Goal: Task Accomplishment & Management: Use online tool/utility

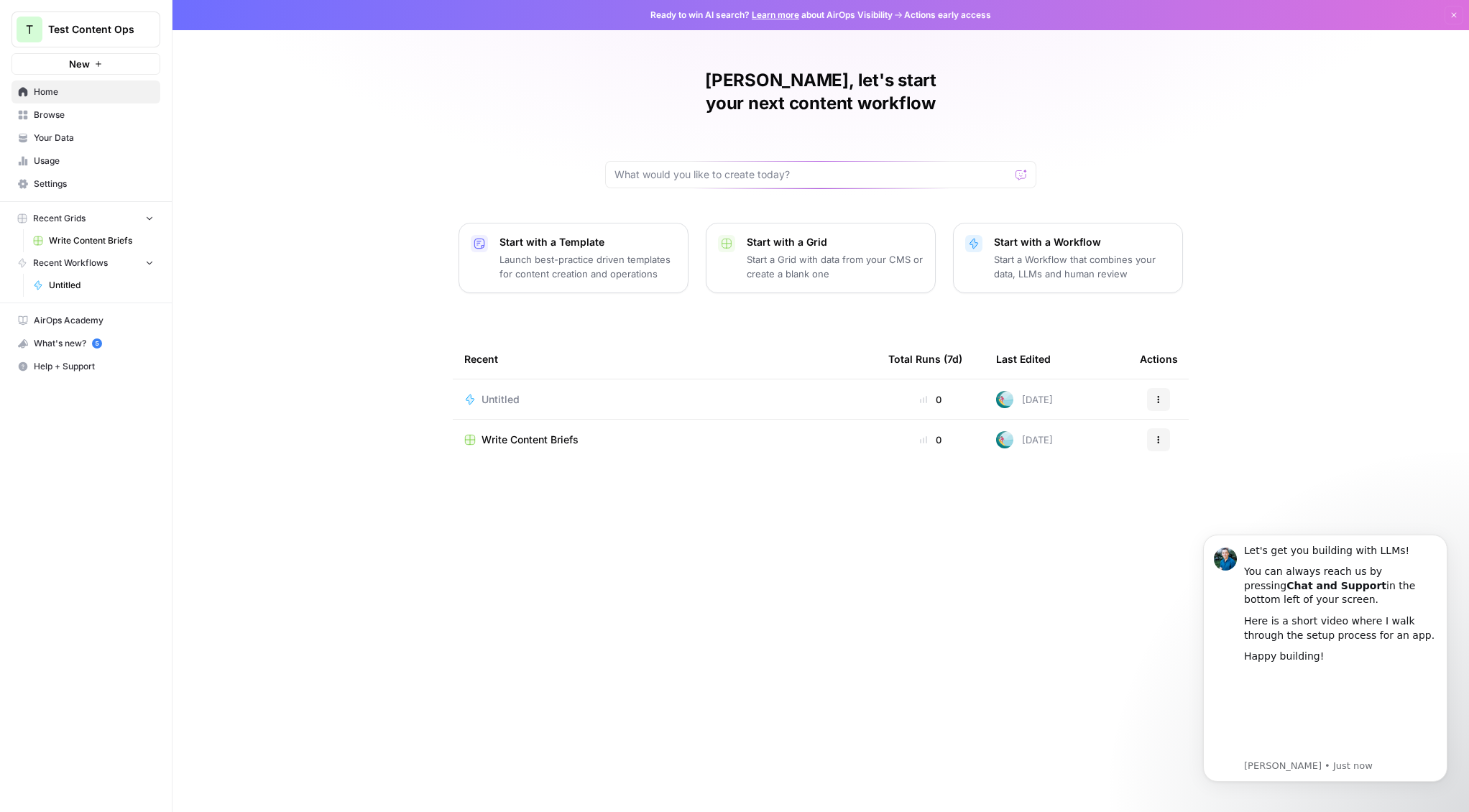
click at [1294, 484] on div "[PERSON_NAME], let's start your next content workflow Start with a Template Lau…" at bounding box center [820, 406] width 1296 height 812
click at [49, 110] on span "Browse" at bounding box center [93, 115] width 120 height 13
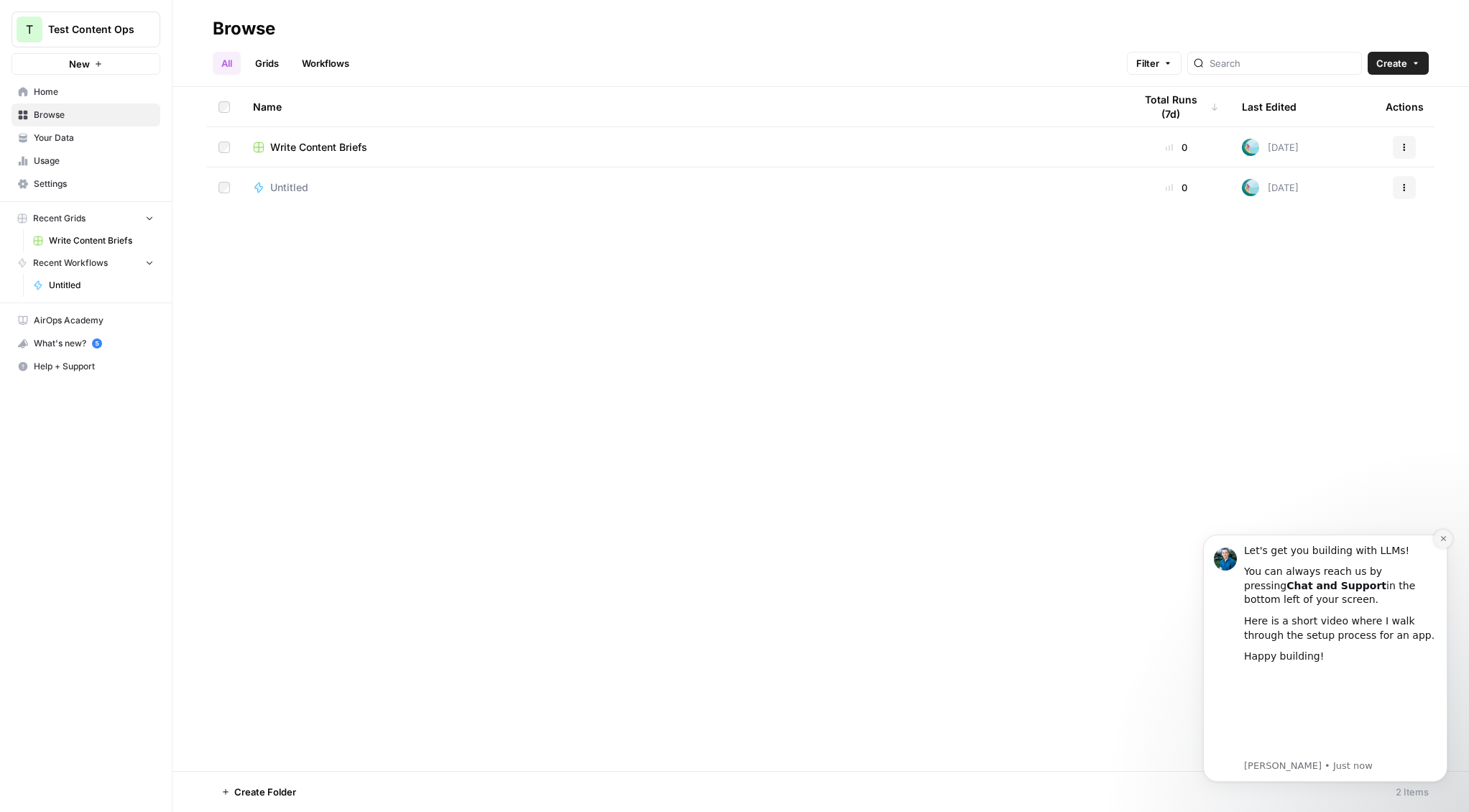
click at [1441, 538] on icon "Dismiss notification" at bounding box center [1444, 538] width 8 height 8
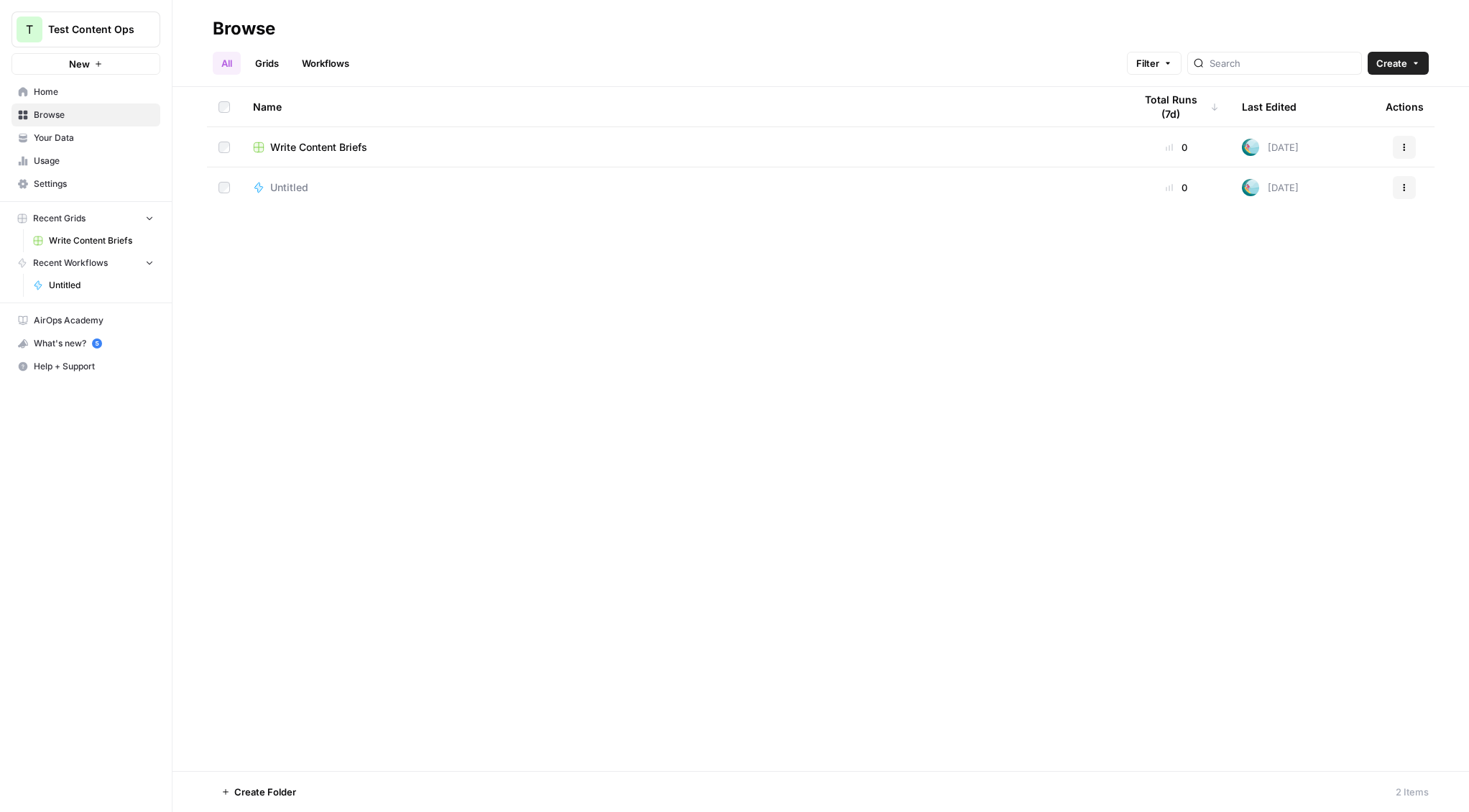
click at [331, 156] on td "Write Content Briefs" at bounding box center [681, 147] width 881 height 40
click at [328, 150] on span "Write Content Briefs" at bounding box center [319, 147] width 97 height 14
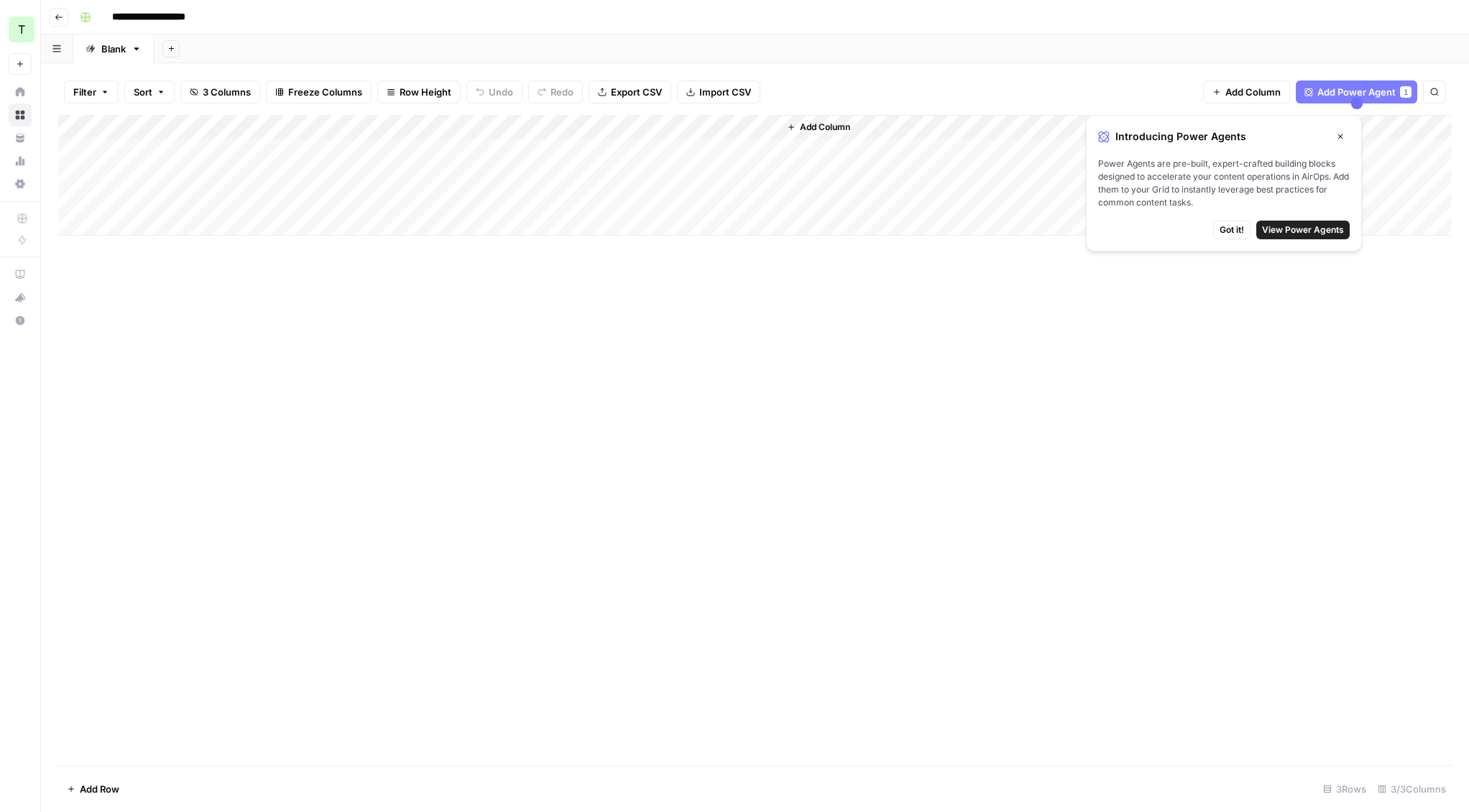
click at [1344, 137] on span "Close" at bounding box center [1344, 137] width 1 height 1
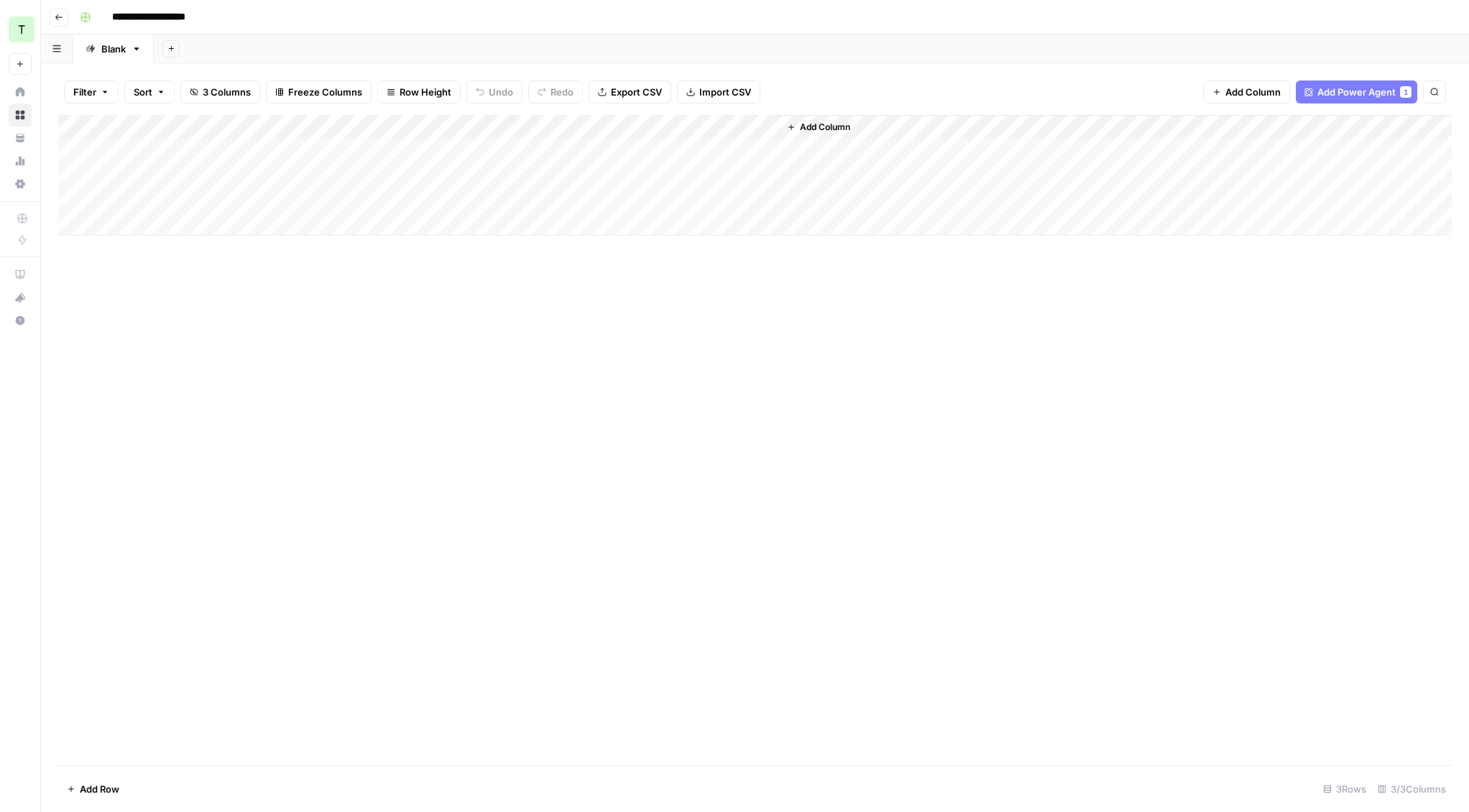
click at [234, 150] on div "Add Column" at bounding box center [754, 175] width 1393 height 121
click at [286, 362] on div "Add Column" at bounding box center [754, 439] width 1393 height 650
click at [1369, 98] on span "Add Power Agent" at bounding box center [1356, 92] width 78 height 14
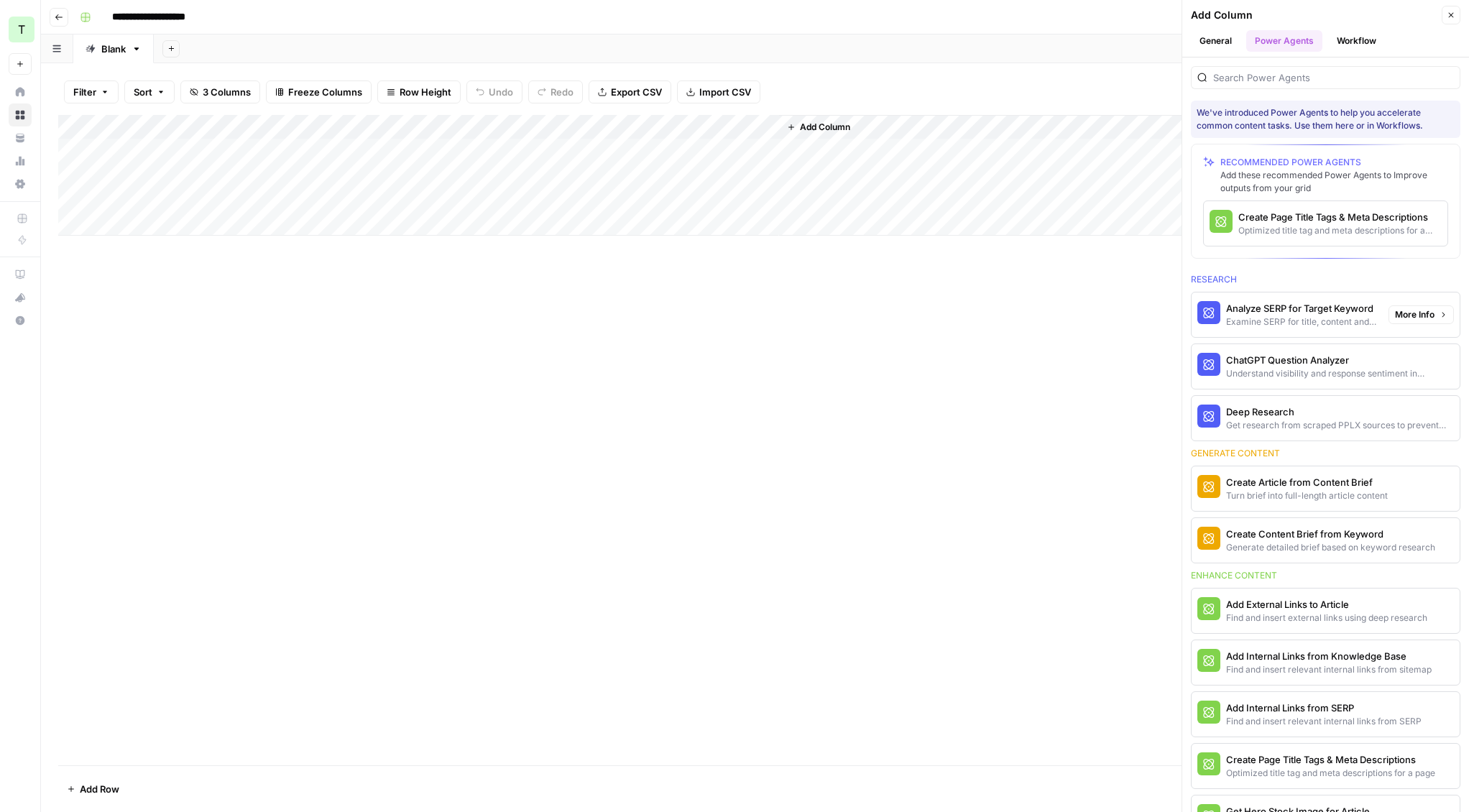
click at [1259, 309] on div "Analyze SERP for Target Keyword" at bounding box center [1302, 308] width 151 height 14
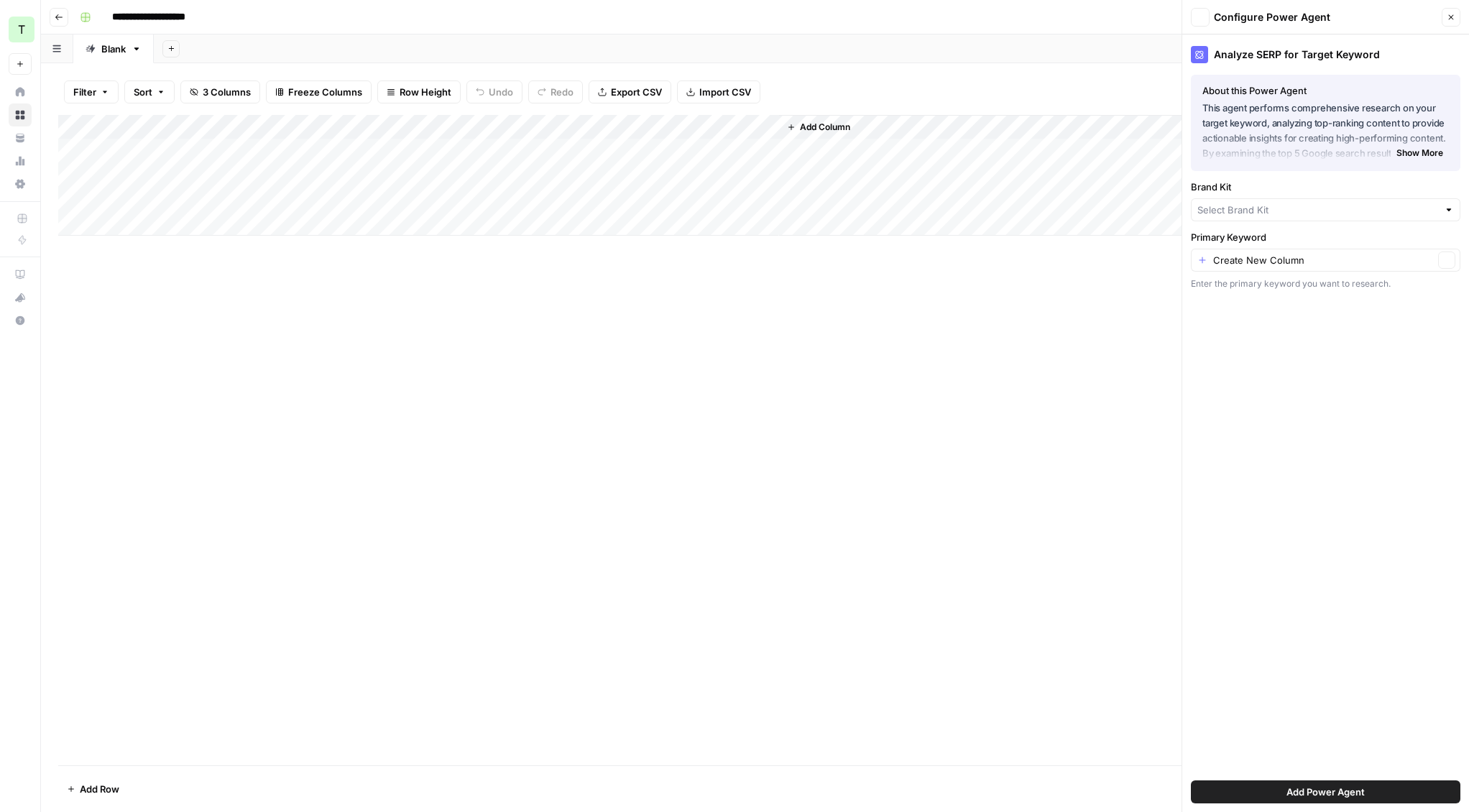
type input "LG"
click at [1231, 218] on input "Brand Kit" at bounding box center [1315, 215] width 236 height 14
type input "LG"
click at [1237, 291] on div "Enter the primary keyword you want to research." at bounding box center [1325, 289] width 270 height 13
click at [1244, 266] on input "Primary Keyword" at bounding box center [1323, 265] width 220 height 14
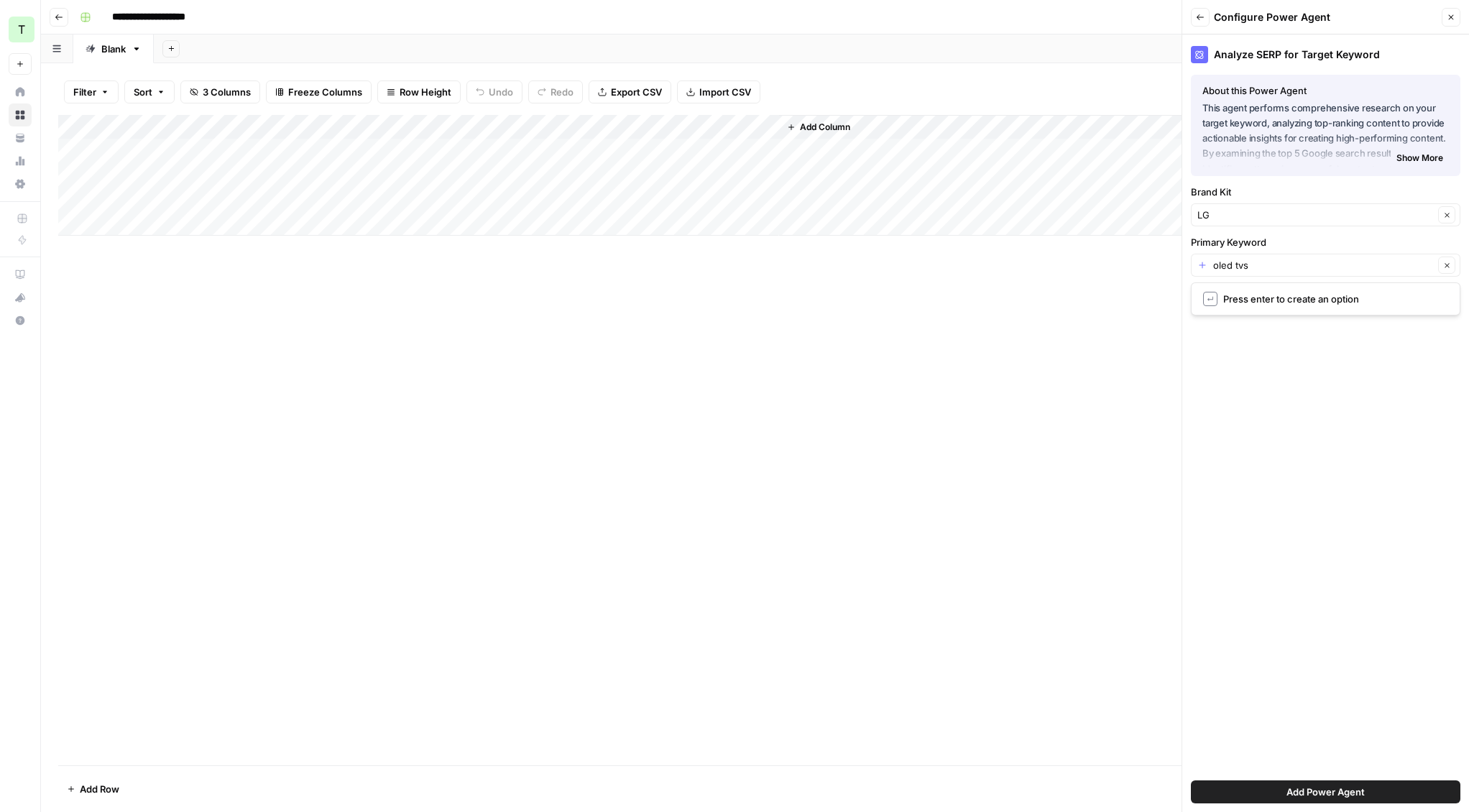
type input "Create New Column"
click at [1283, 793] on button "Add Power Agent" at bounding box center [1325, 791] width 270 height 23
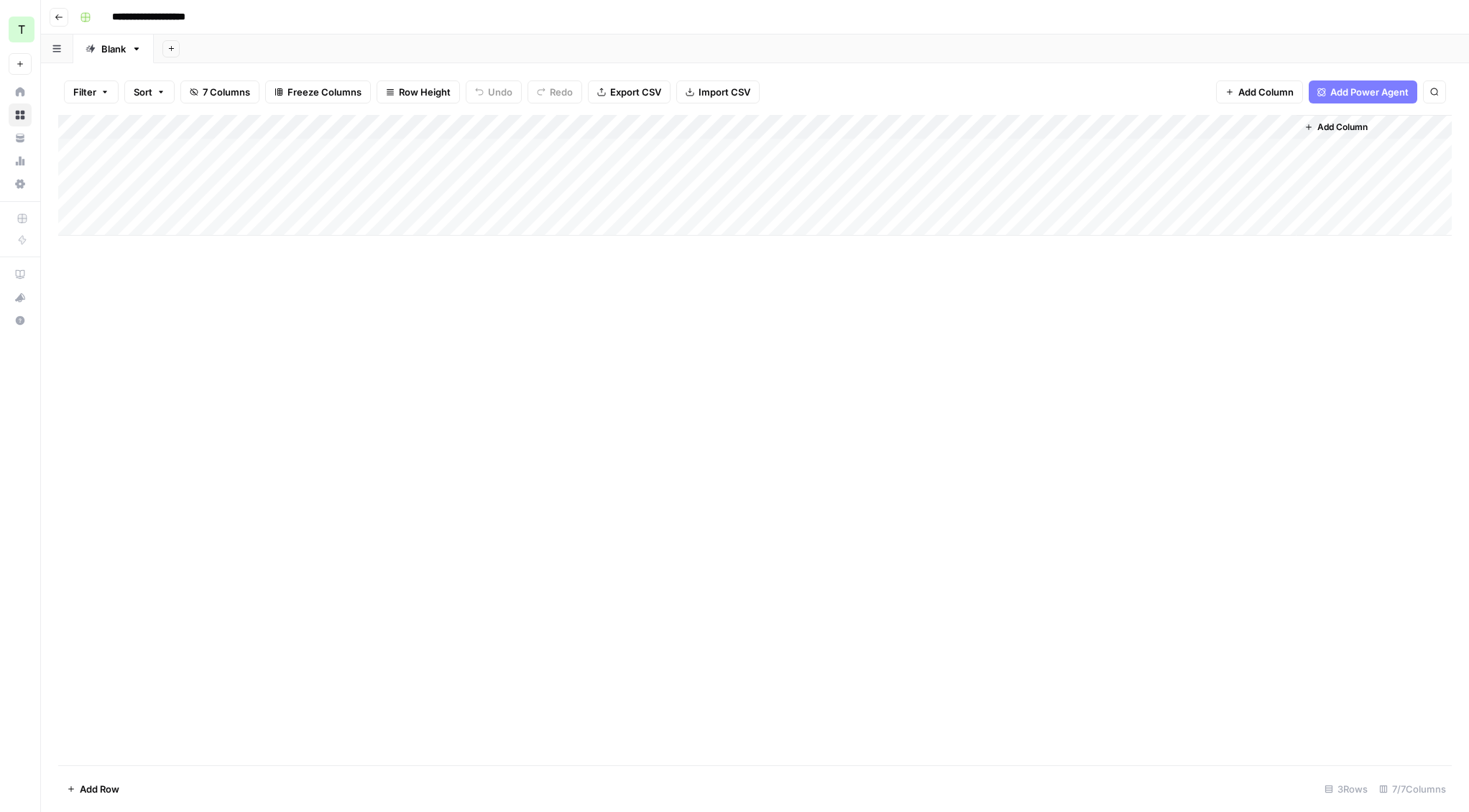
click at [244, 270] on div "Add Column" at bounding box center [754, 439] width 1393 height 650
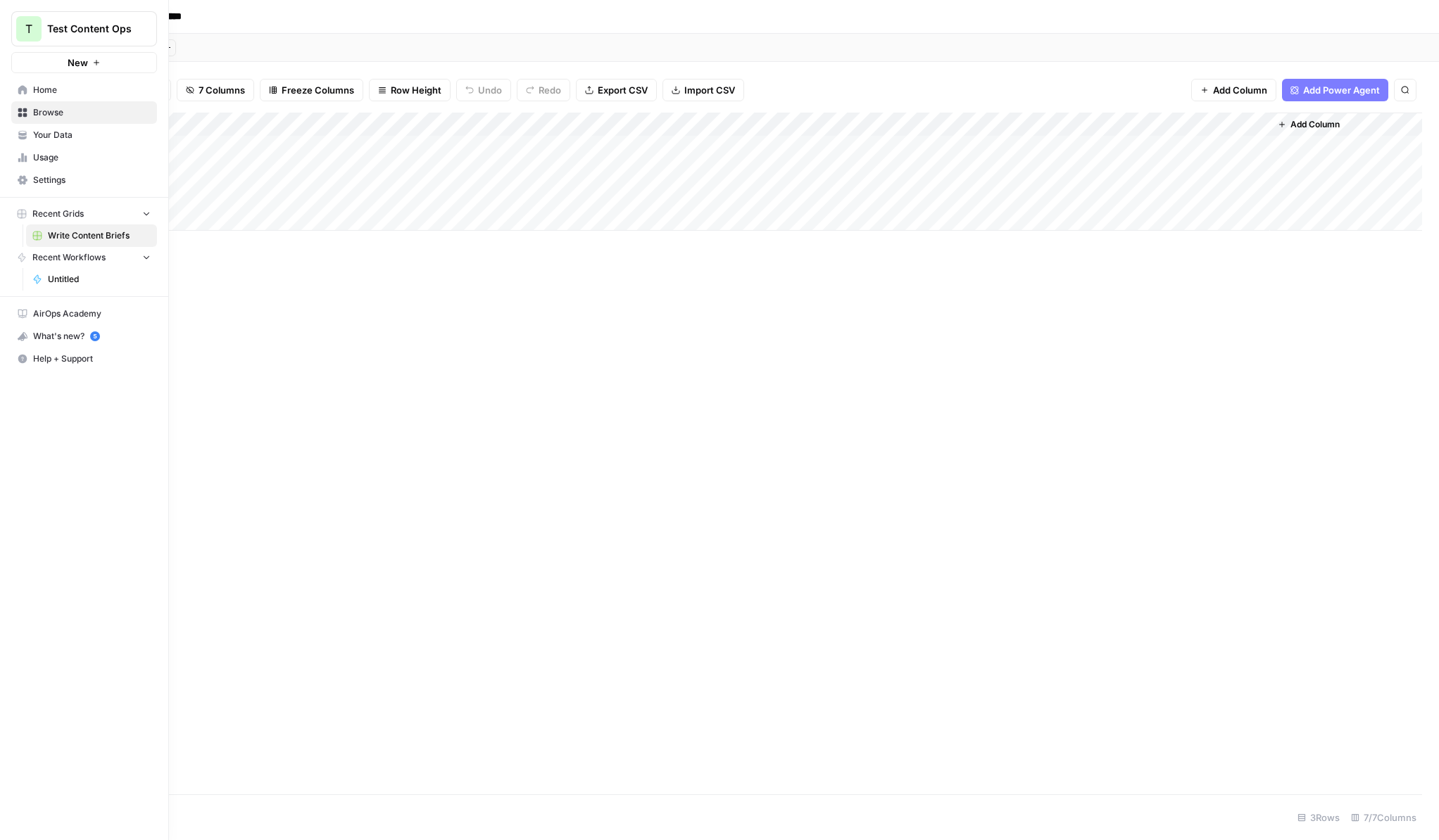
click at [34, 92] on span "Home" at bounding box center [91, 90] width 118 height 12
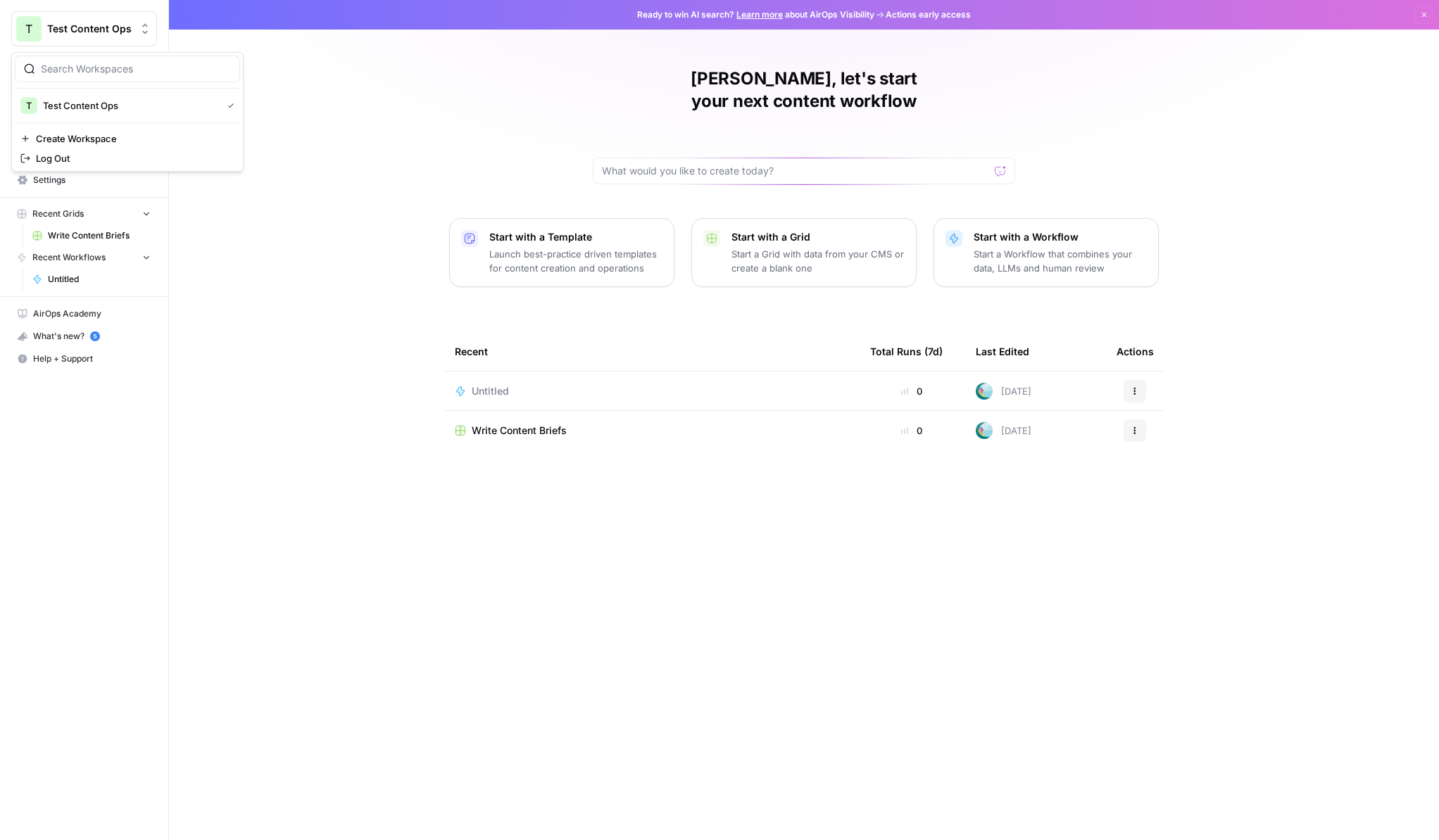
click at [130, 22] on button "T Test Content Ops" at bounding box center [83, 28] width 146 height 35
click at [267, 444] on div "[PERSON_NAME], let's start your next content workflow Start with a Template Lau…" at bounding box center [804, 420] width 1270 height 840
click at [536, 247] on p "Launch best-practice driven templates for content creation and operations" at bounding box center [576, 261] width 173 height 28
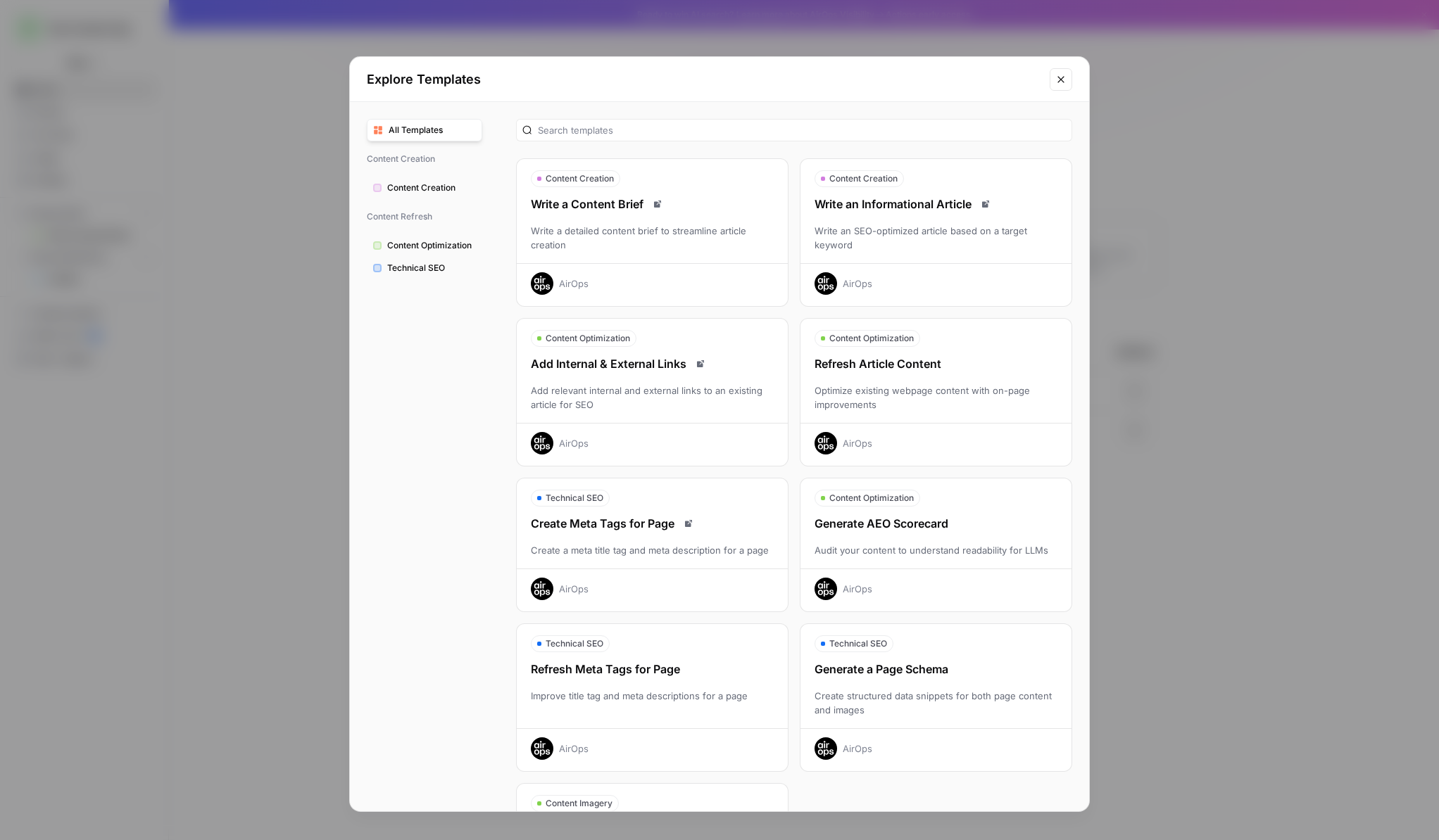
click at [611, 221] on div "Write a Content Brief Write a detailed content brief to streamline article crea…" at bounding box center [652, 245] width 271 height 99
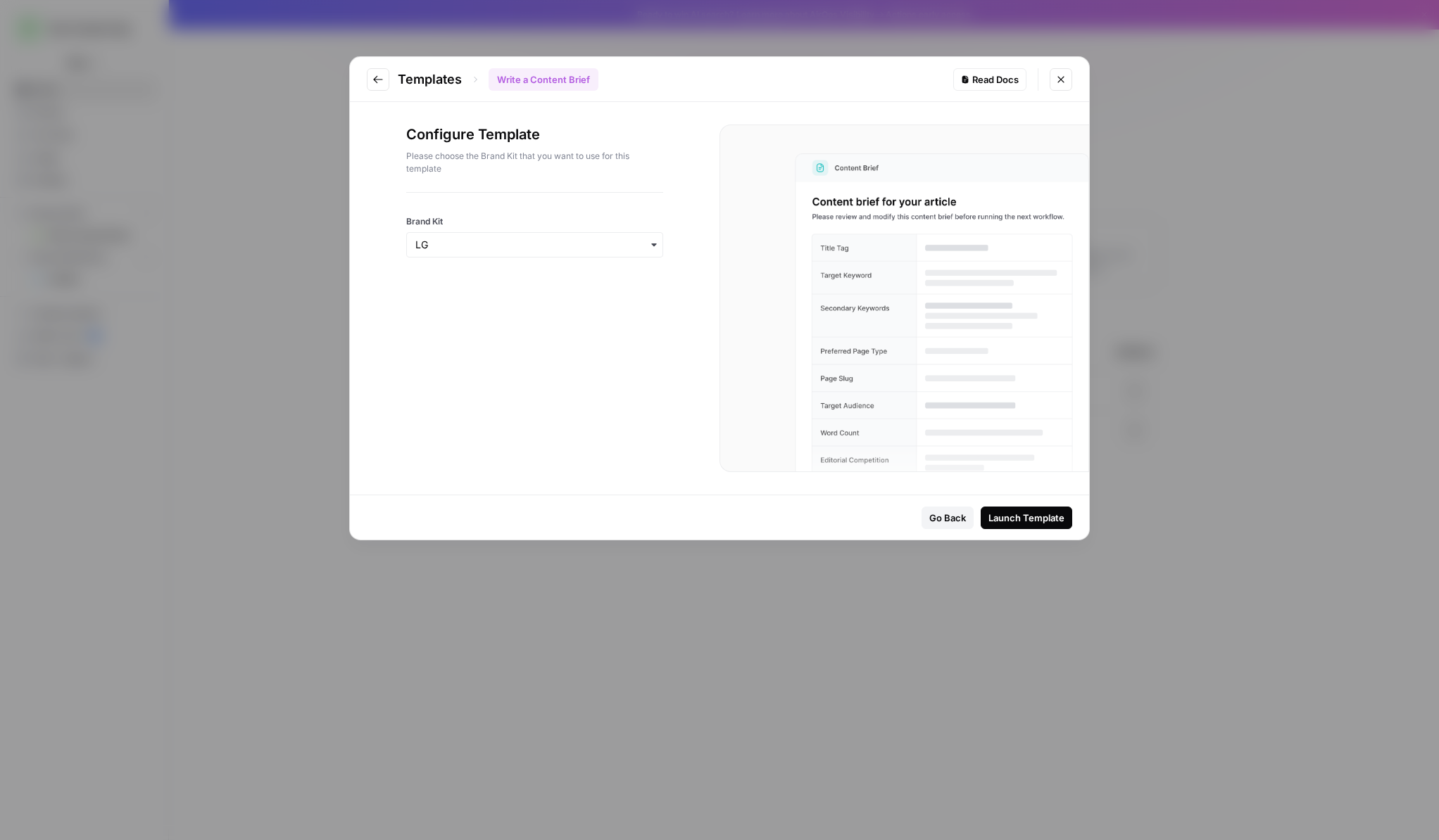
click at [1017, 514] on div "Launch Template" at bounding box center [1027, 518] width 76 height 14
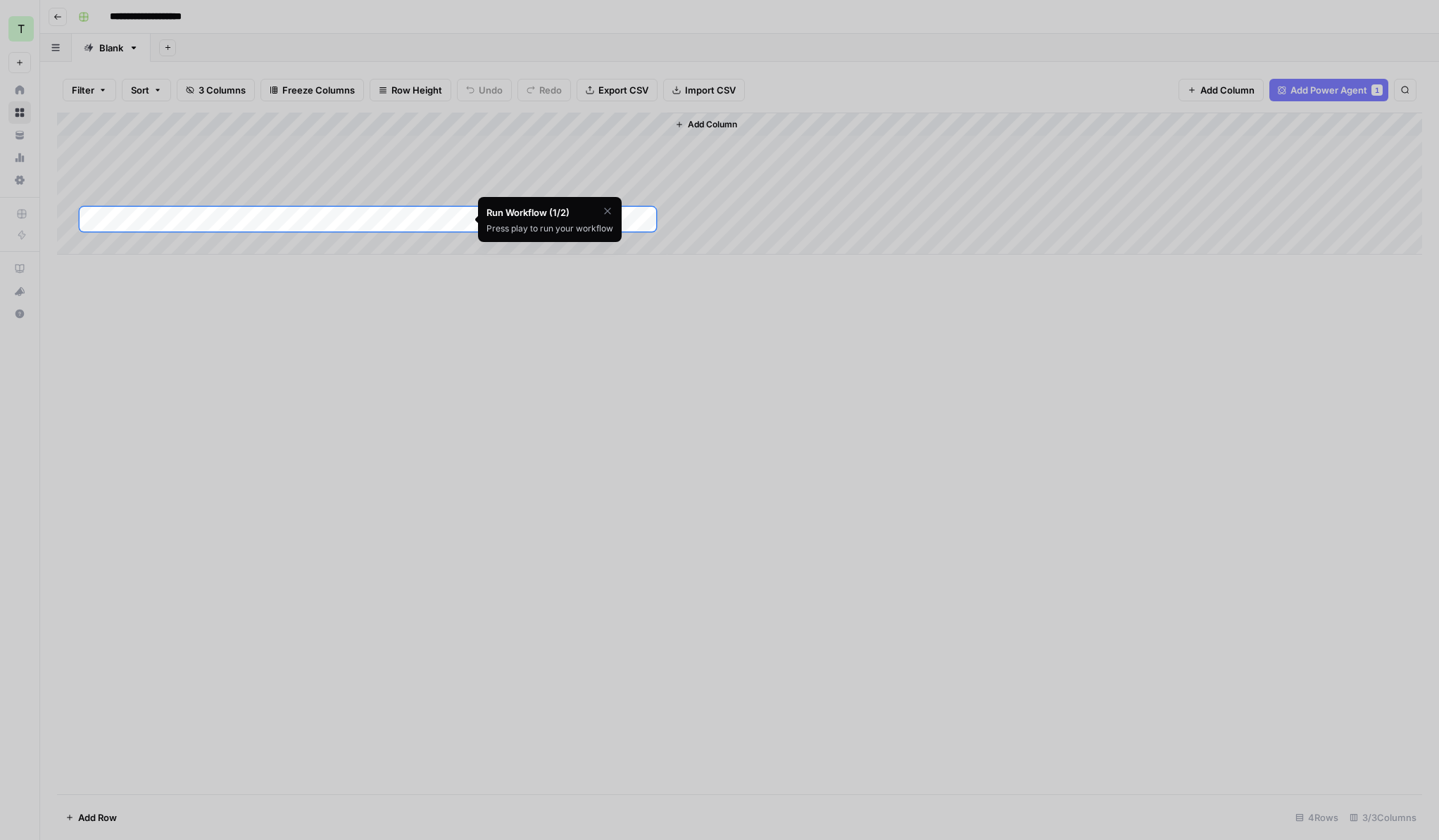
click at [230, 300] on div at bounding box center [720, 651] width 1439 height 840
click at [278, 219] on div "Add Column" at bounding box center [739, 183] width 1365 height 142
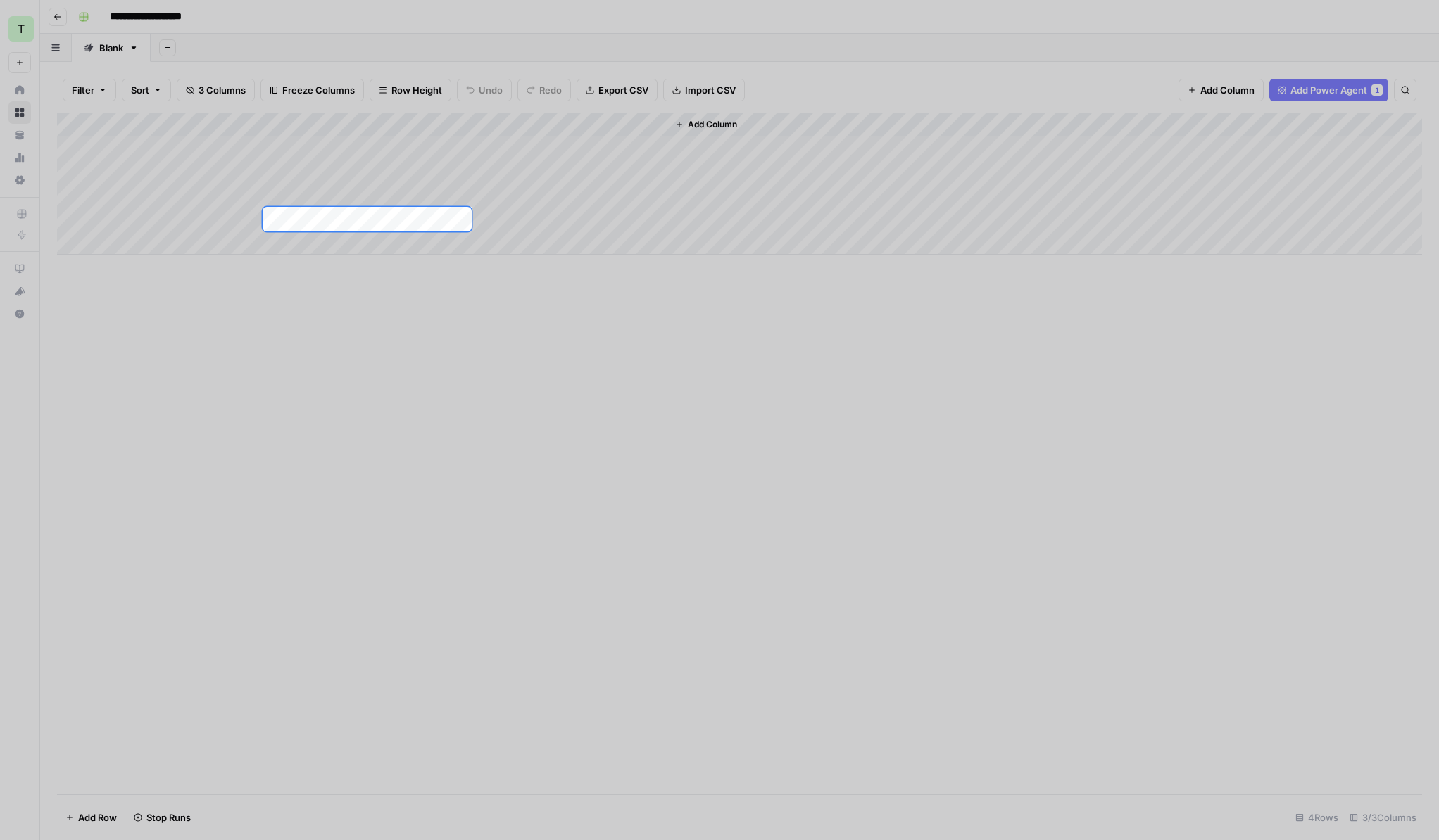
click at [21, 94] on div at bounding box center [720, 104] width 1439 height 207
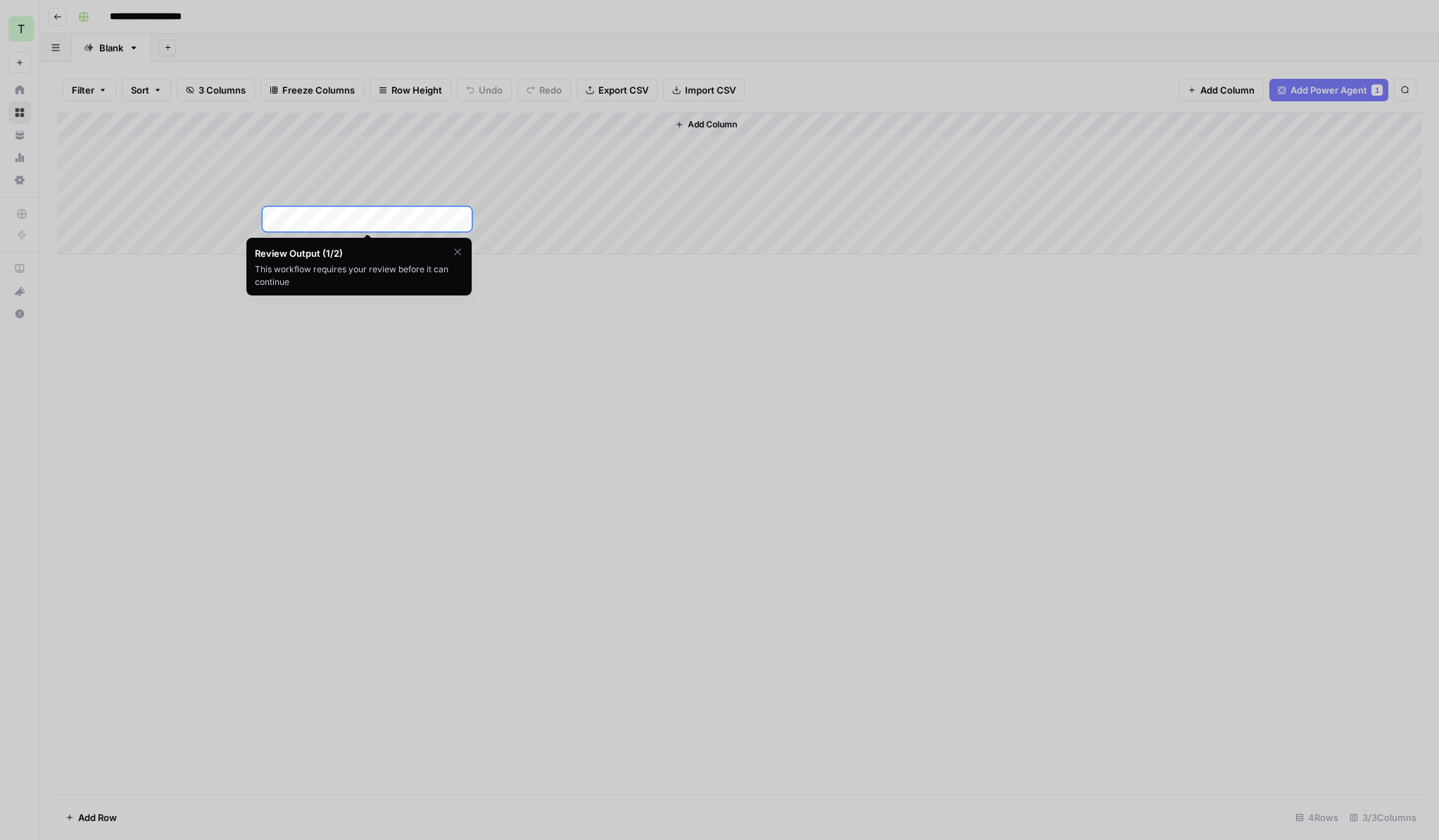
click at [444, 221] on div "Add Column" at bounding box center [739, 183] width 1365 height 142
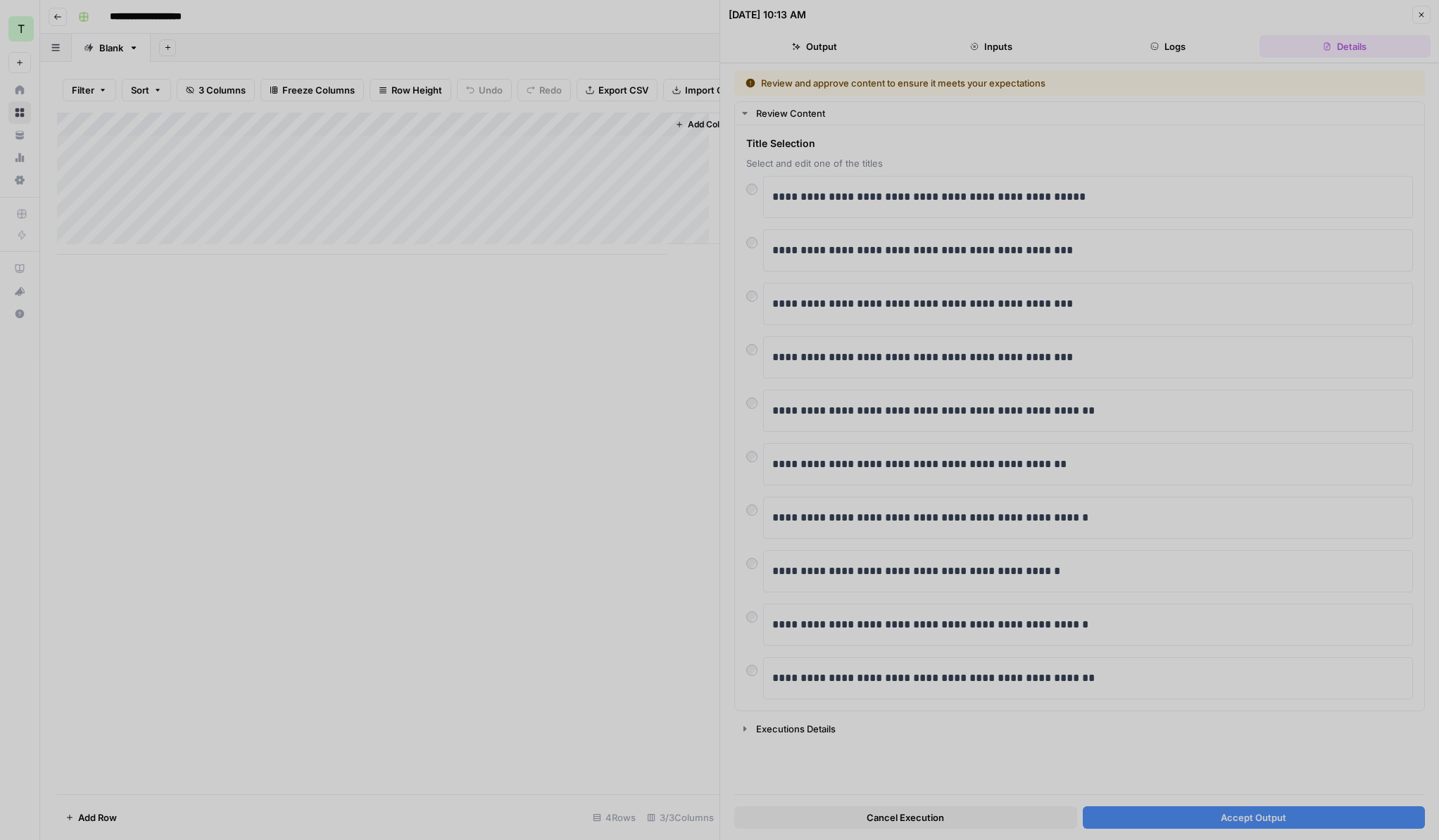
click at [1177, 795] on div at bounding box center [720, 420] width 1439 height 840
click at [1248, 795] on div at bounding box center [720, 420] width 1439 height 840
click at [1246, 795] on div at bounding box center [720, 420] width 1439 height 840
click at [1217, 795] on div at bounding box center [720, 420] width 1439 height 840
click at [482, 425] on div at bounding box center [720, 420] width 1439 height 840
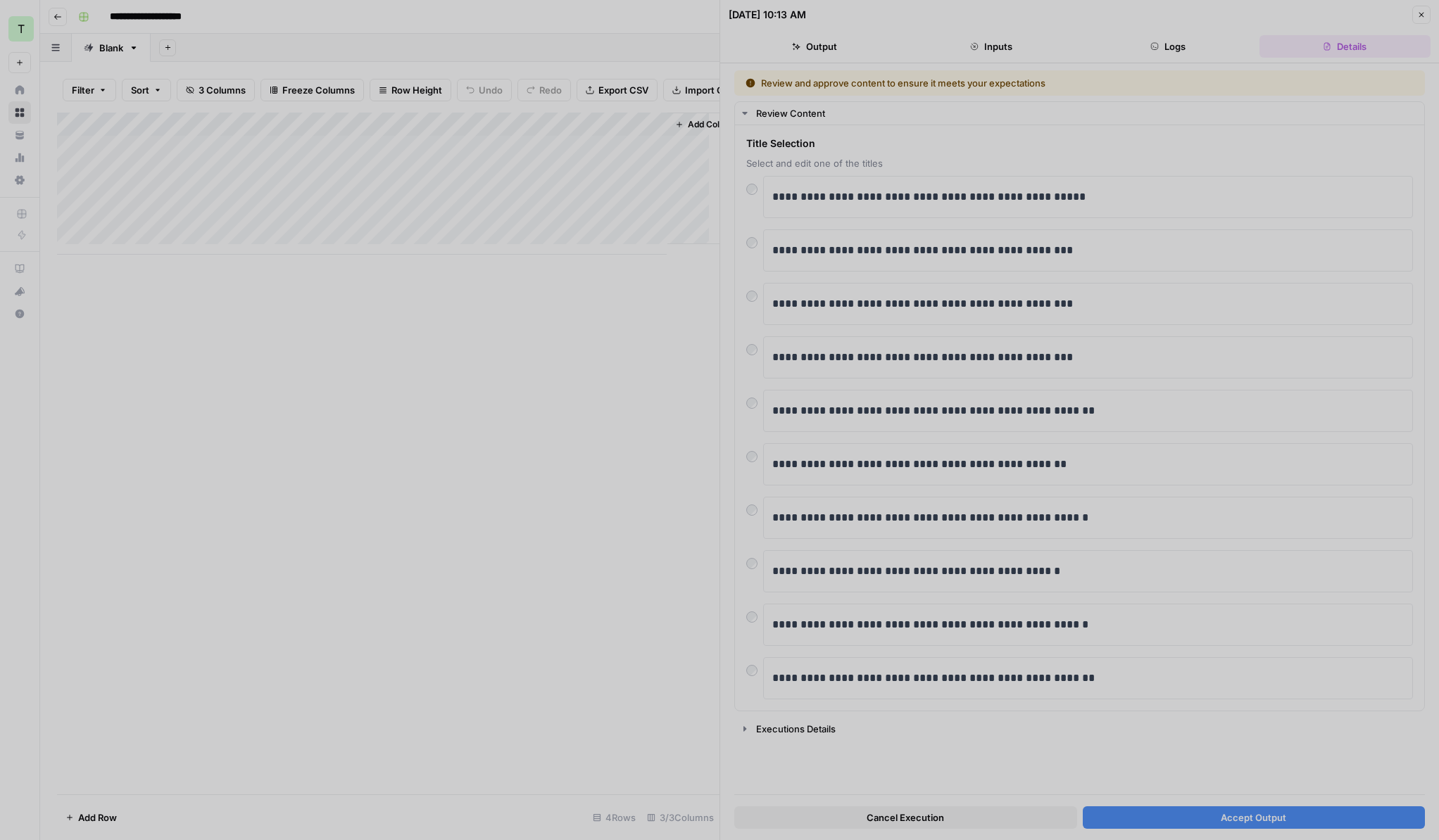
click at [402, 408] on div at bounding box center [720, 420] width 1439 height 840
click at [458, 362] on div at bounding box center [720, 420] width 1439 height 840
click at [929, 83] on div at bounding box center [720, 420] width 1439 height 840
drag, startPoint x: 929, startPoint y: 83, endPoint x: 1045, endPoint y: 423, distance: 359.2
click at [930, 84] on div at bounding box center [720, 420] width 1439 height 840
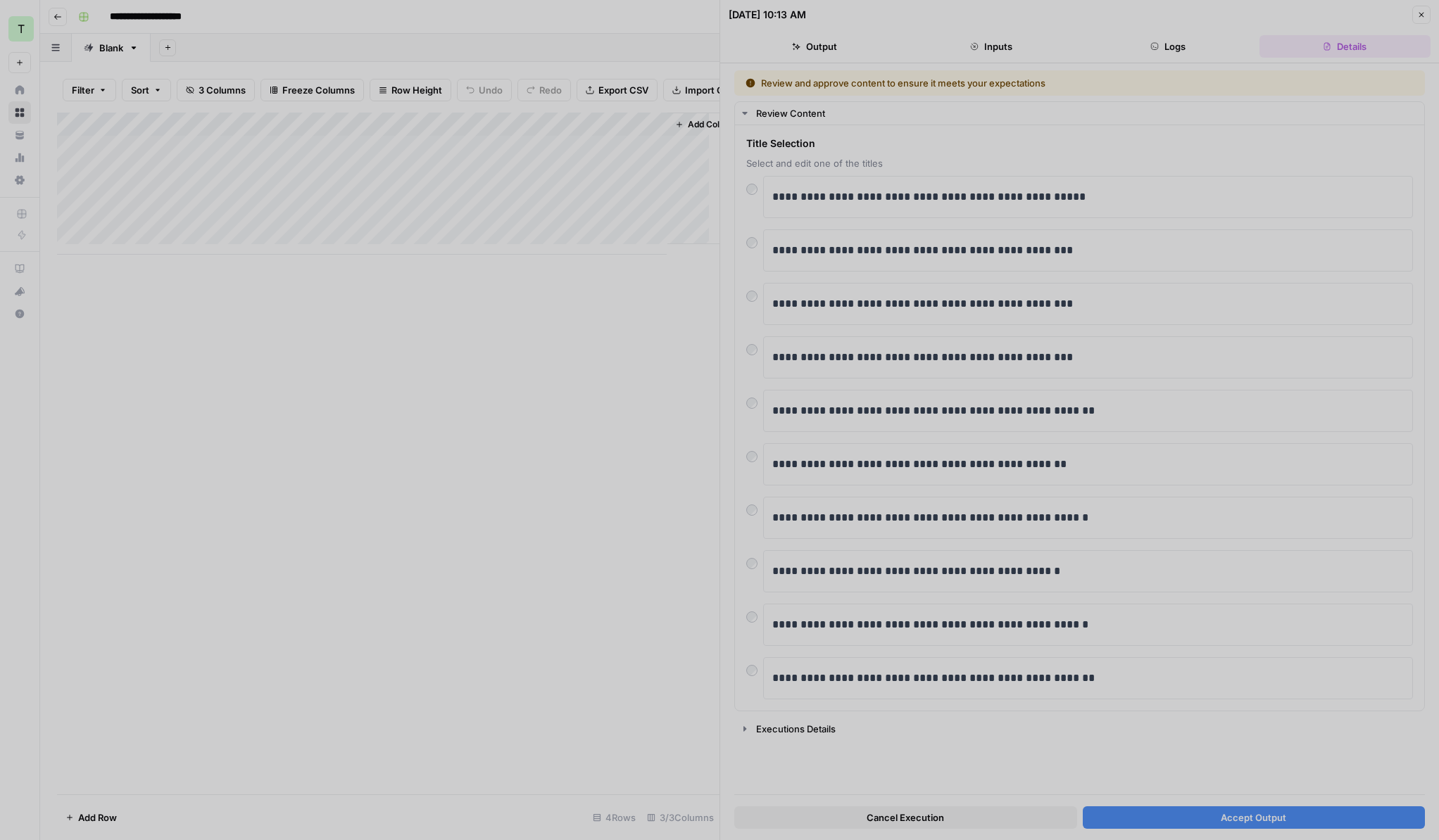
click at [1039, 470] on div at bounding box center [720, 420] width 1439 height 840
drag, startPoint x: 1042, startPoint y: 531, endPoint x: 1027, endPoint y: 571, distance: 42.7
click at [1030, 566] on div at bounding box center [720, 420] width 1439 height 840
drag, startPoint x: 917, startPoint y: 813, endPoint x: 918, endPoint y: 805, distance: 8.1
click at [917, 795] on div at bounding box center [720, 420] width 1439 height 840
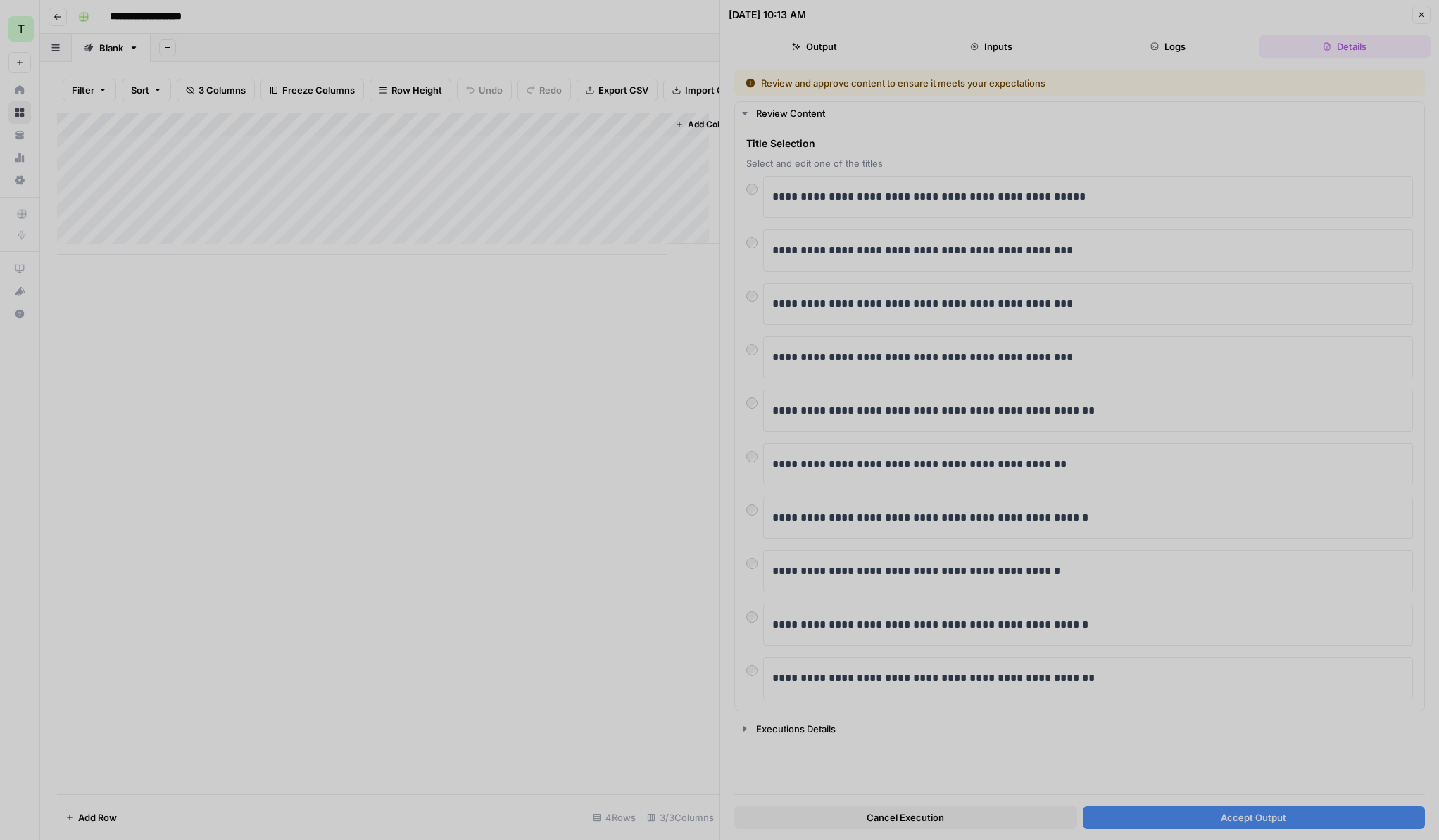
click at [934, 696] on div at bounding box center [720, 420] width 1439 height 840
click at [989, 704] on div at bounding box center [720, 420] width 1439 height 840
drag, startPoint x: 854, startPoint y: 744, endPoint x: 808, endPoint y: 752, distance: 46.7
click at [811, 754] on div at bounding box center [720, 420] width 1439 height 840
click at [782, 739] on div at bounding box center [720, 420] width 1439 height 840
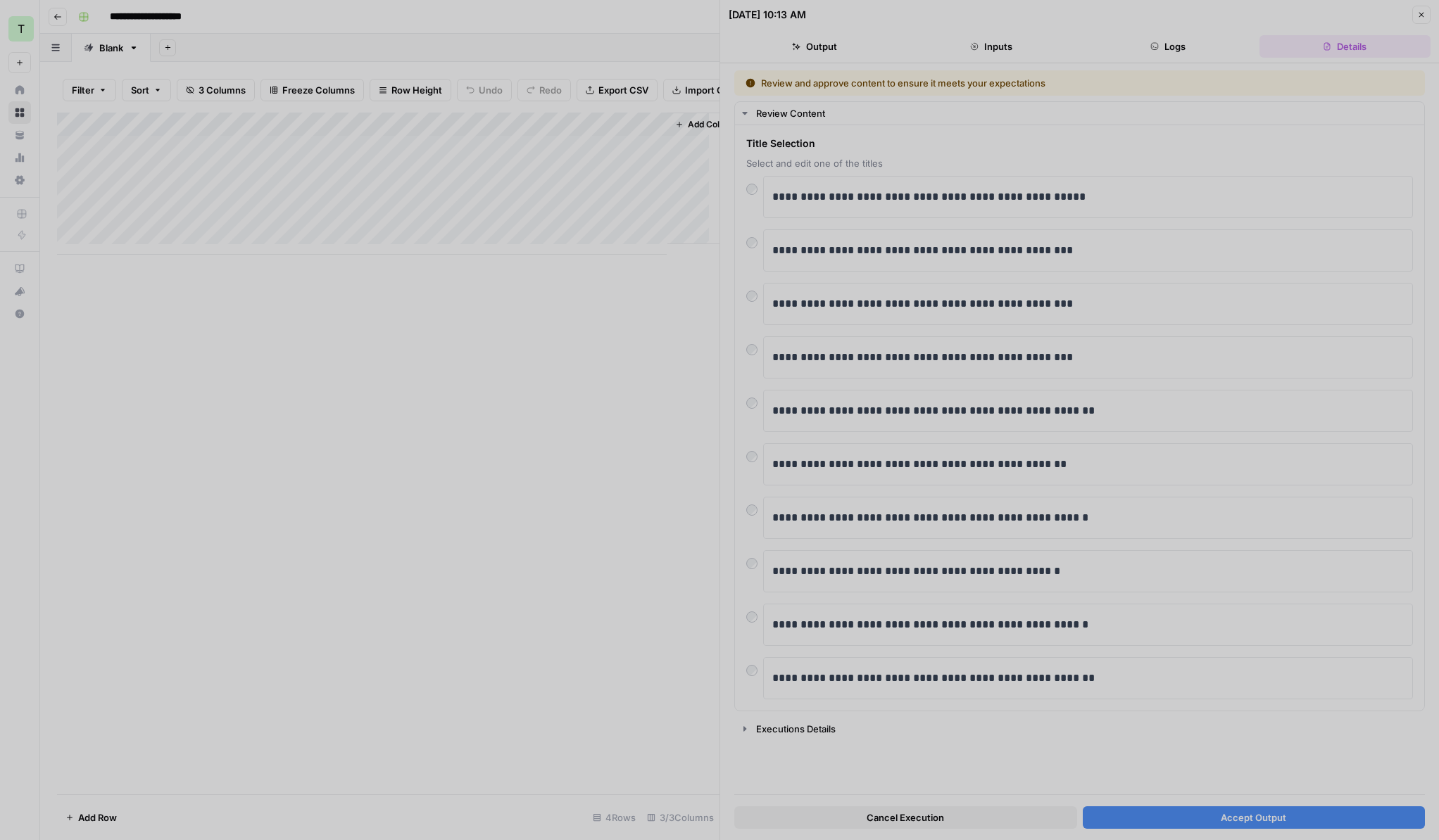
drag, startPoint x: 777, startPoint y: 738, endPoint x: 692, endPoint y: 701, distance: 92.7
click at [756, 732] on div at bounding box center [720, 420] width 1439 height 840
drag, startPoint x: 692, startPoint y: 701, endPoint x: 675, endPoint y: 694, distance: 18.4
click at [688, 701] on div at bounding box center [720, 420] width 1439 height 840
click at [649, 673] on div at bounding box center [720, 420] width 1439 height 840
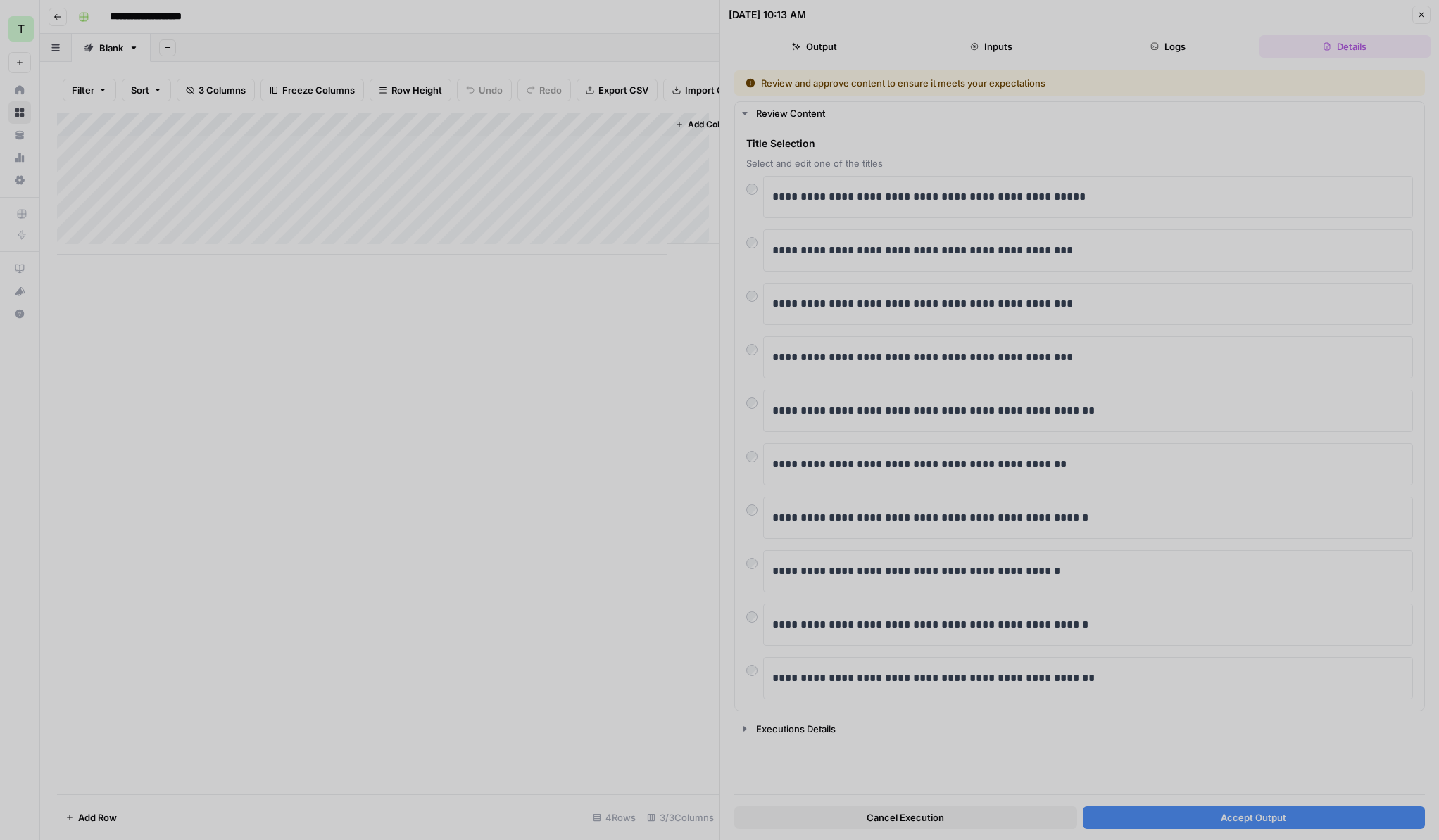
drag, startPoint x: 695, startPoint y: 631, endPoint x: 930, endPoint y: 497, distance: 270.5
click at [1204, 795] on div at bounding box center [720, 420] width 1439 height 840
click at [1212, 795] on div at bounding box center [720, 420] width 1439 height 840
drag, startPoint x: 1214, startPoint y: 815, endPoint x: 1226, endPoint y: 736, distance: 79.9
click at [1215, 795] on div at bounding box center [720, 420] width 1439 height 840
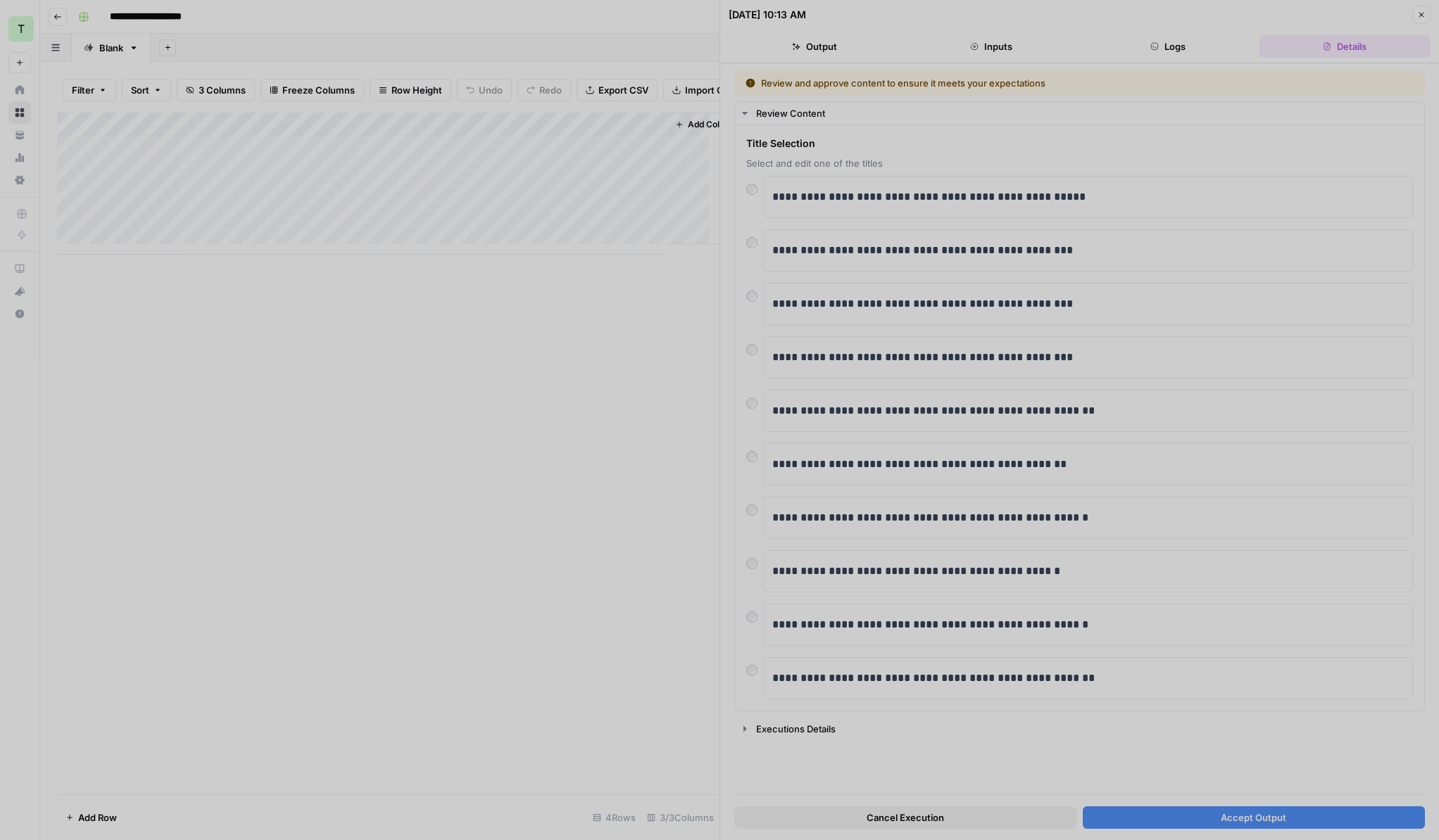
click at [729, 243] on div at bounding box center [720, 420] width 1439 height 840
click at [313, 499] on div at bounding box center [720, 420] width 1439 height 840
click at [711, 461] on div at bounding box center [720, 420] width 1439 height 840
click at [654, 439] on div at bounding box center [720, 420] width 1439 height 840
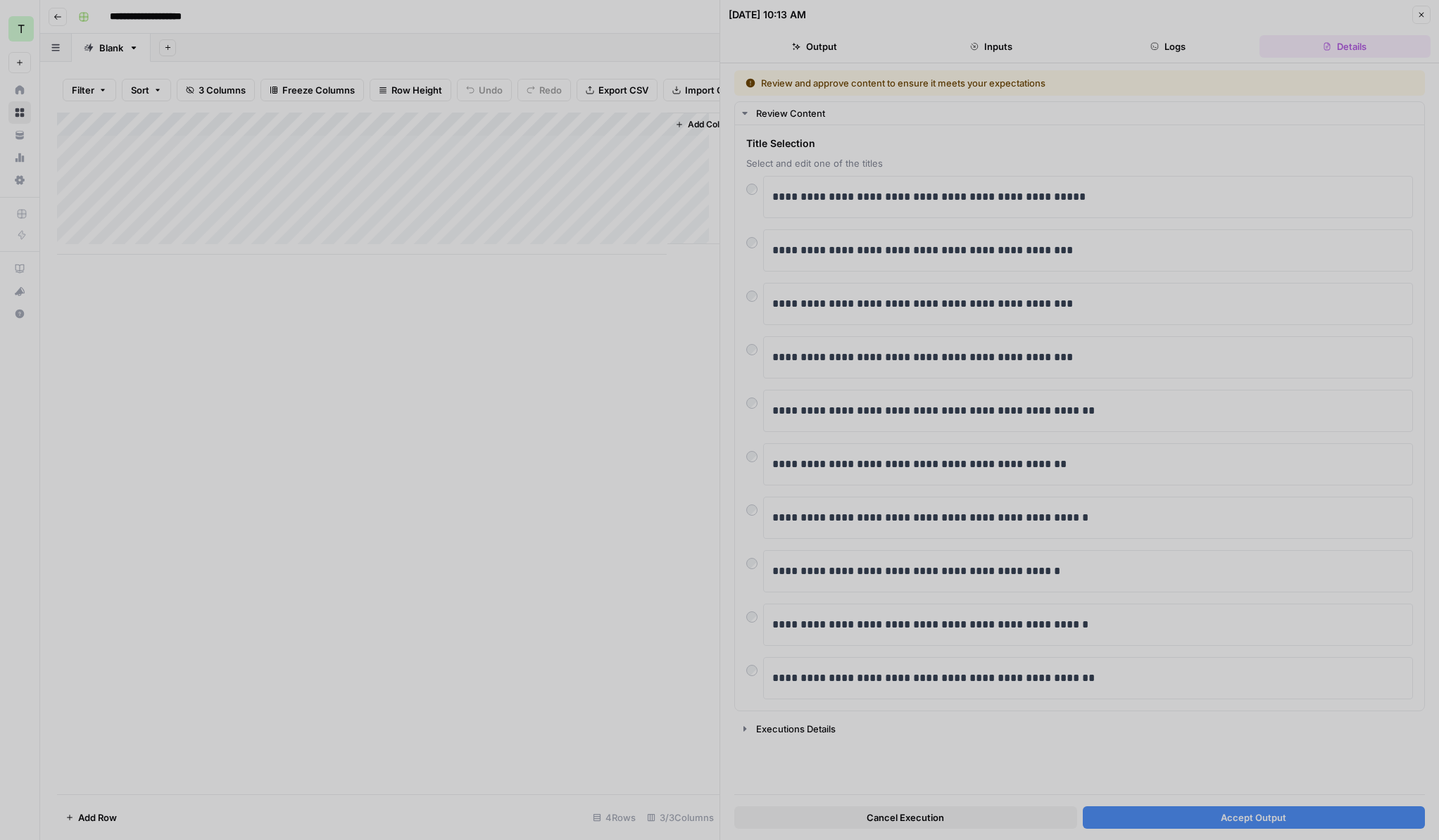
click at [652, 439] on div at bounding box center [720, 420] width 1439 height 840
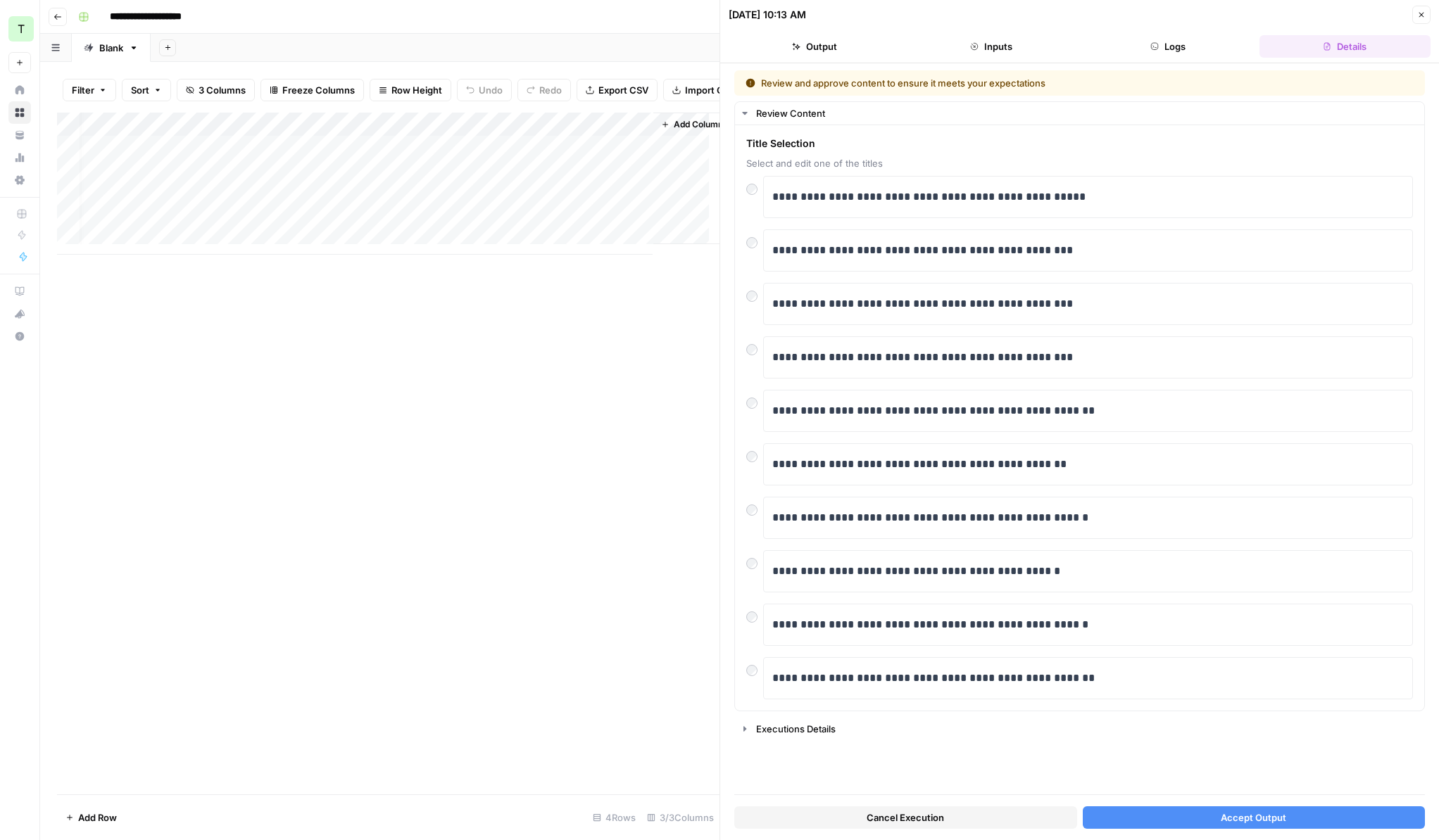
scroll to position [0, 37]
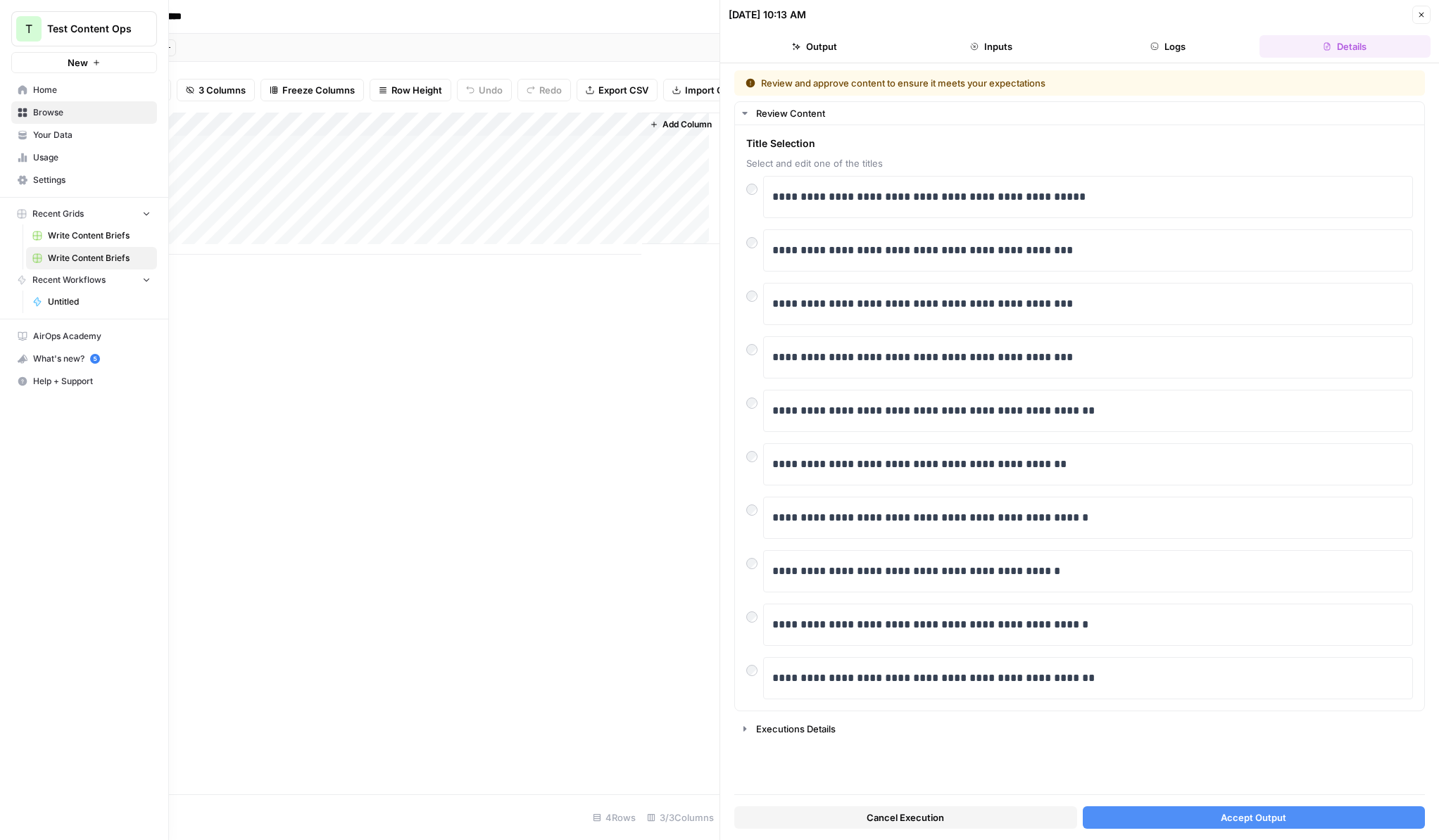
click at [47, 91] on span "Home" at bounding box center [91, 90] width 118 height 12
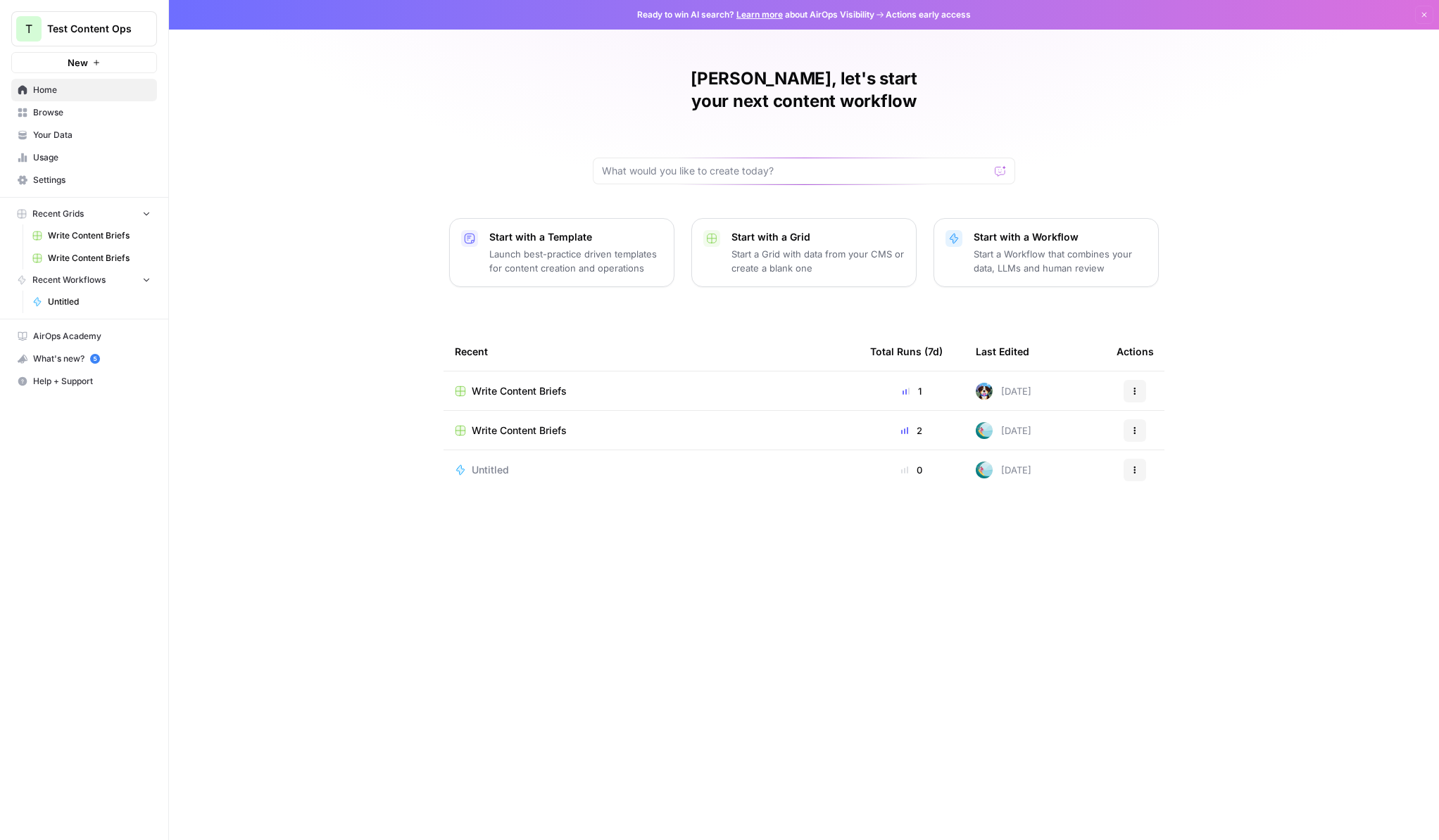
click at [51, 111] on span "Browse" at bounding box center [91, 112] width 118 height 12
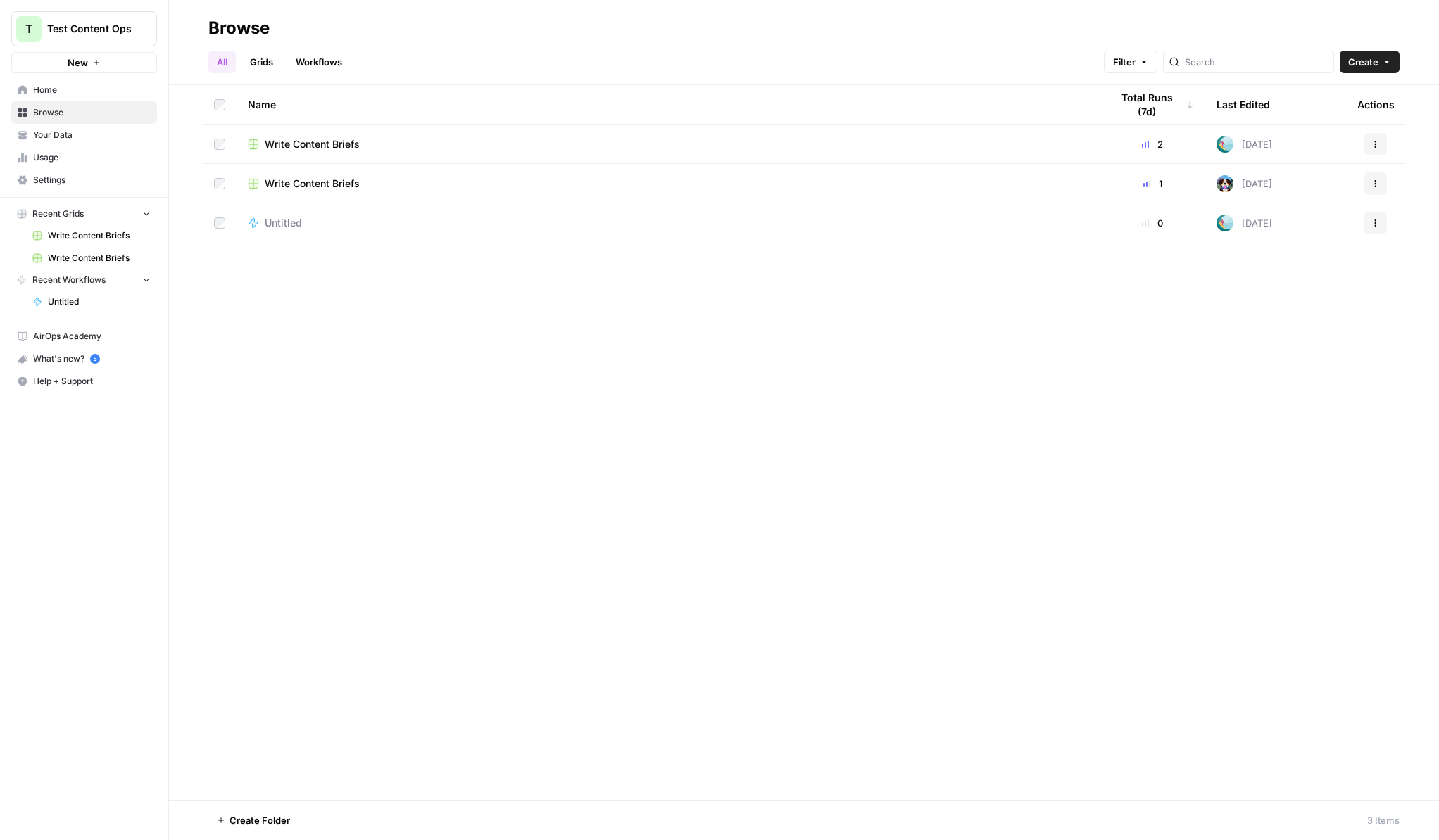
click at [62, 132] on span "Your Data" at bounding box center [91, 135] width 118 height 12
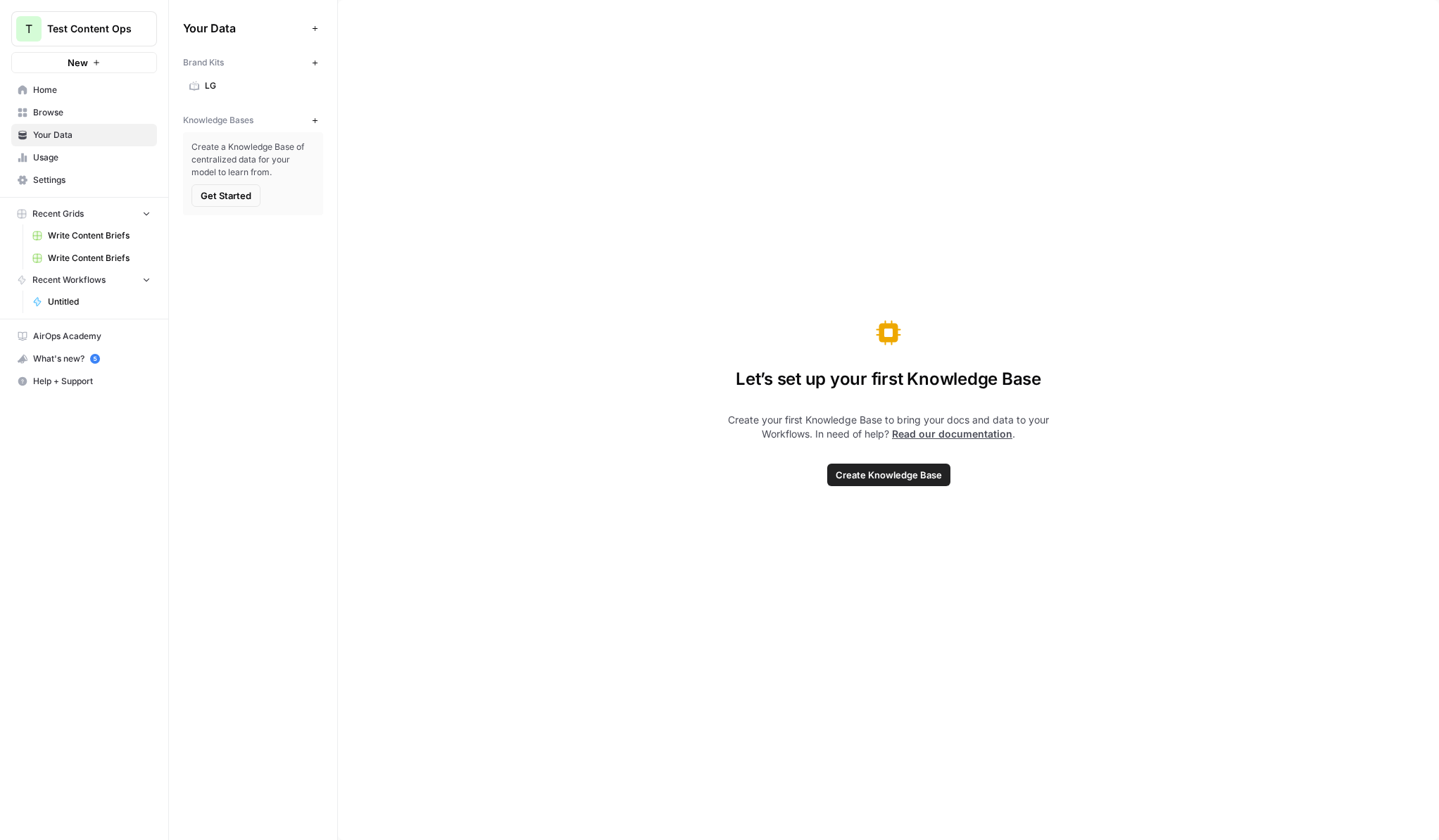
click at [41, 154] on span "Usage" at bounding box center [91, 157] width 118 height 12
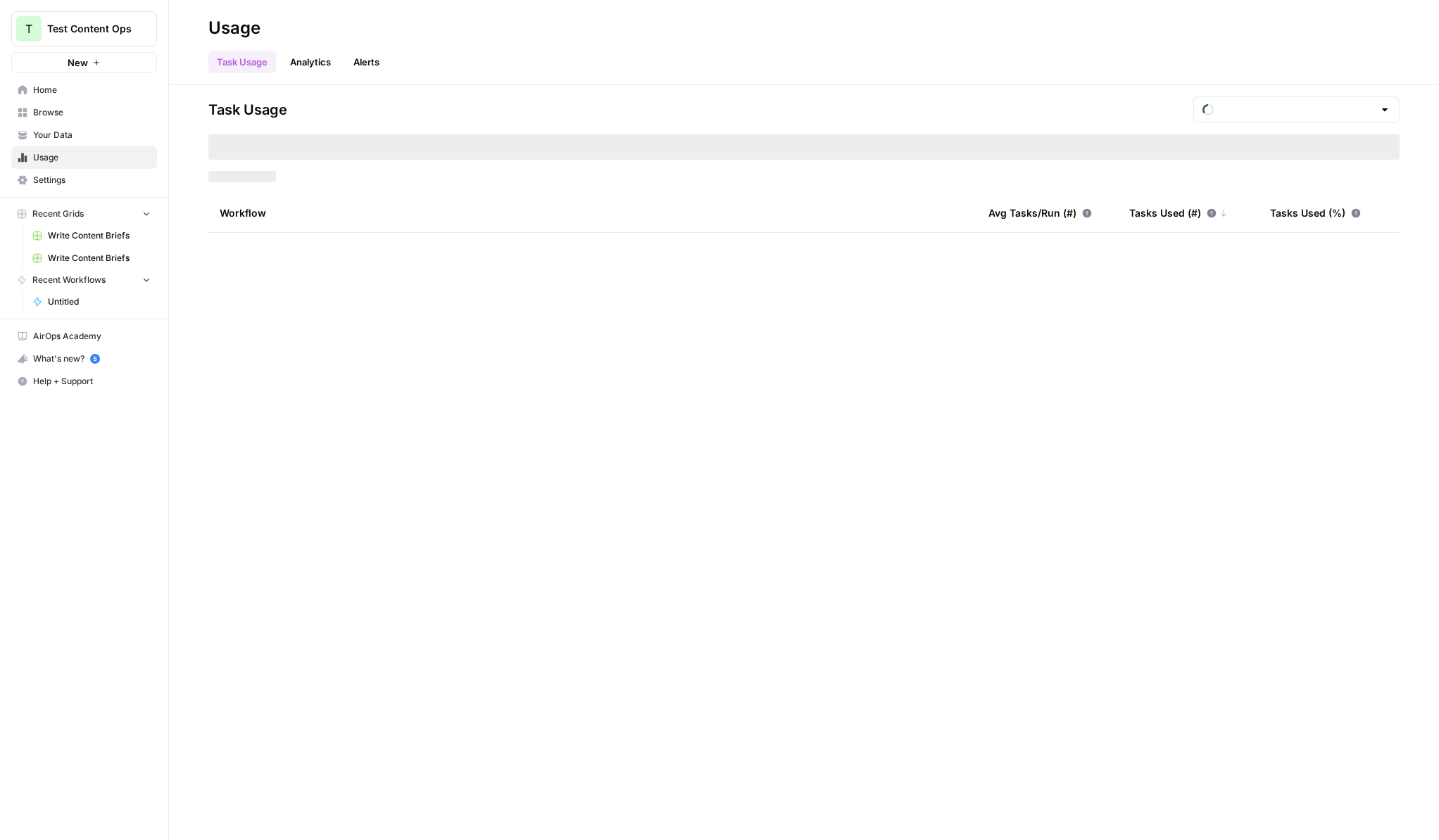
type input "August Included Tasks"
click at [54, 186] on link "Settings" at bounding box center [83, 180] width 146 height 23
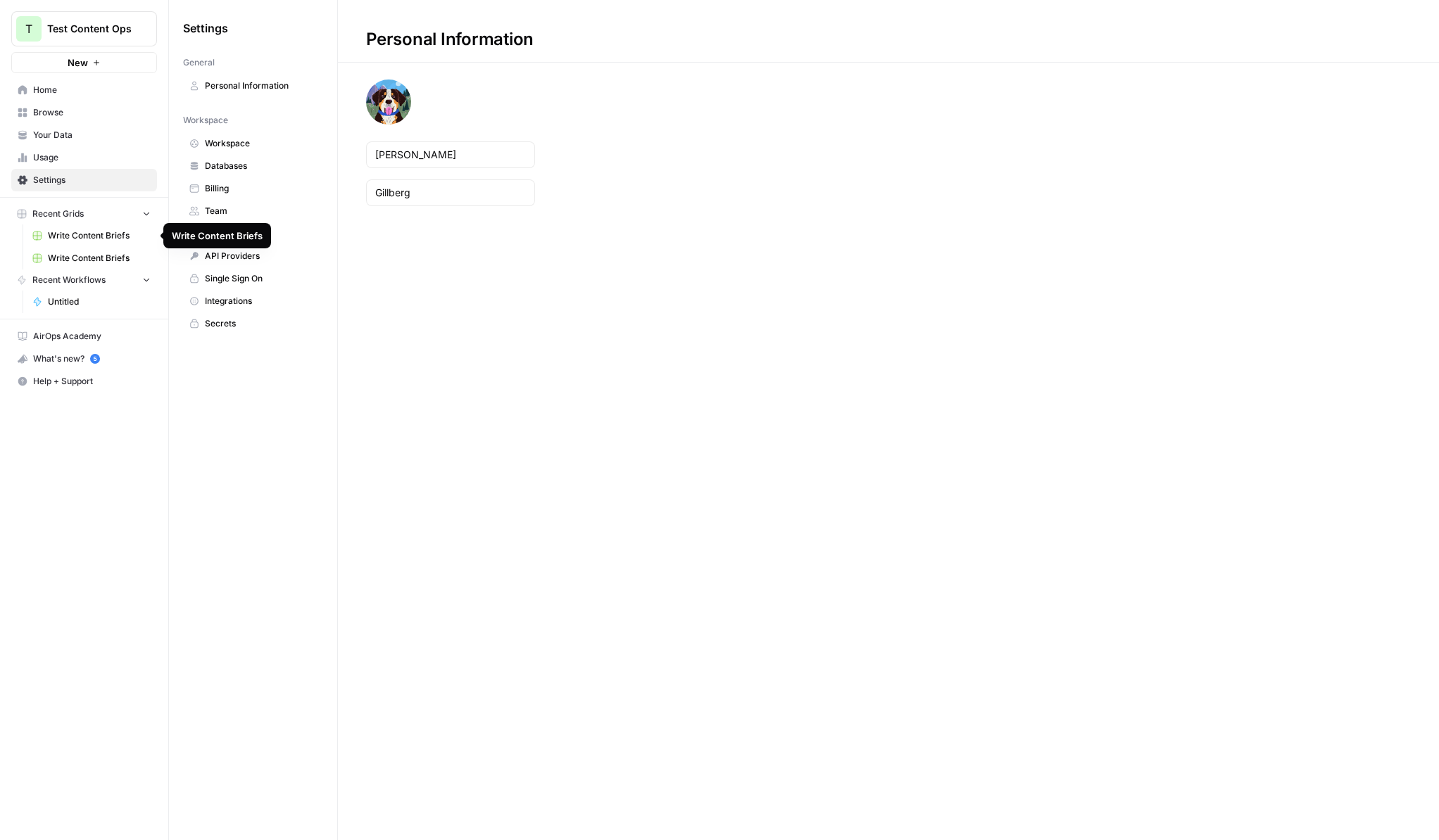
click at [80, 232] on span "Write Content Briefs" at bounding box center [99, 235] width 103 height 12
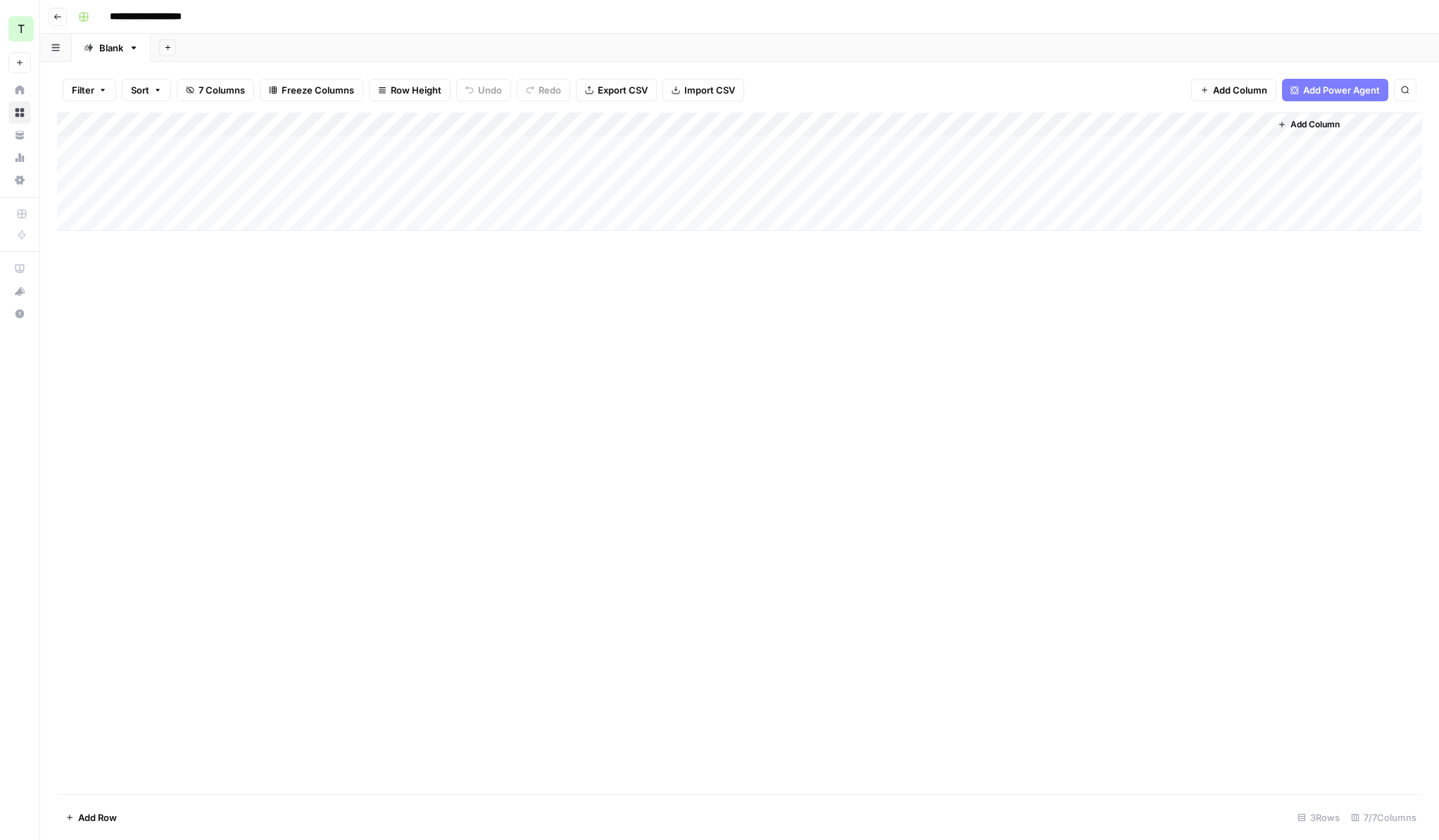
click at [62, 19] on button "Go back" at bounding box center [57, 16] width 18 height 18
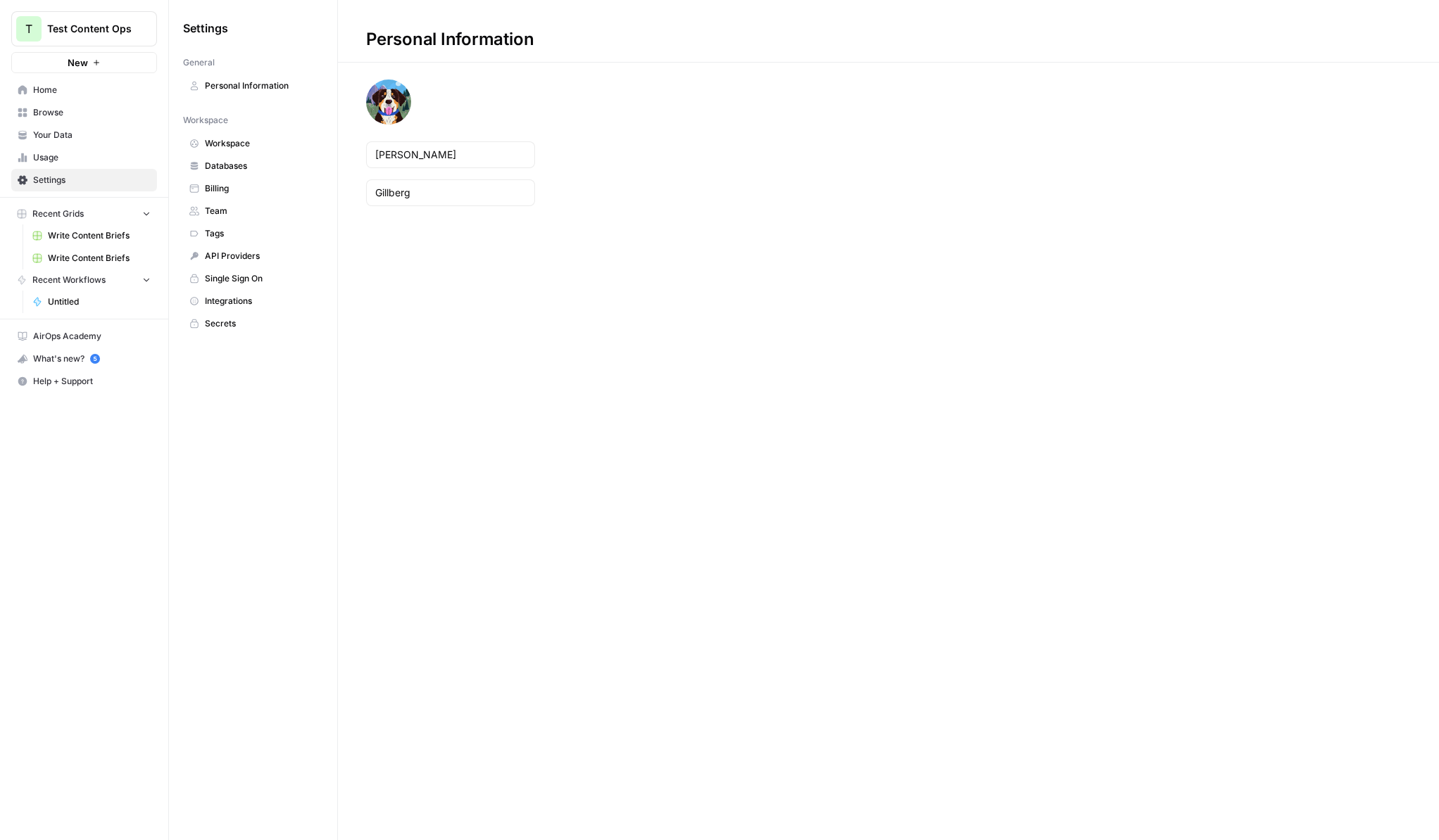
click at [72, 293] on link "Untitled" at bounding box center [91, 302] width 131 height 23
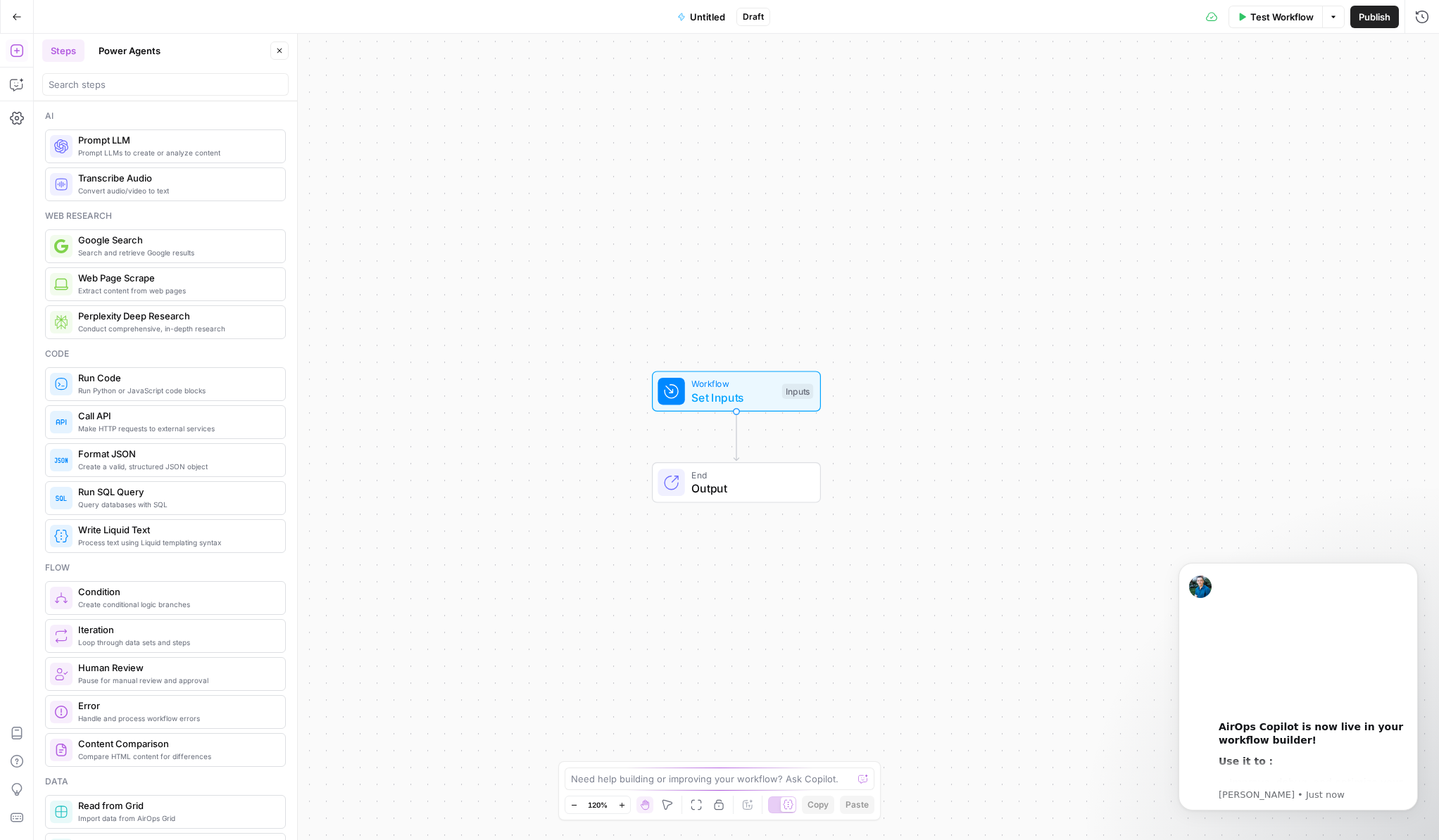
click at [115, 53] on button "Power Agents" at bounding box center [129, 51] width 79 height 23
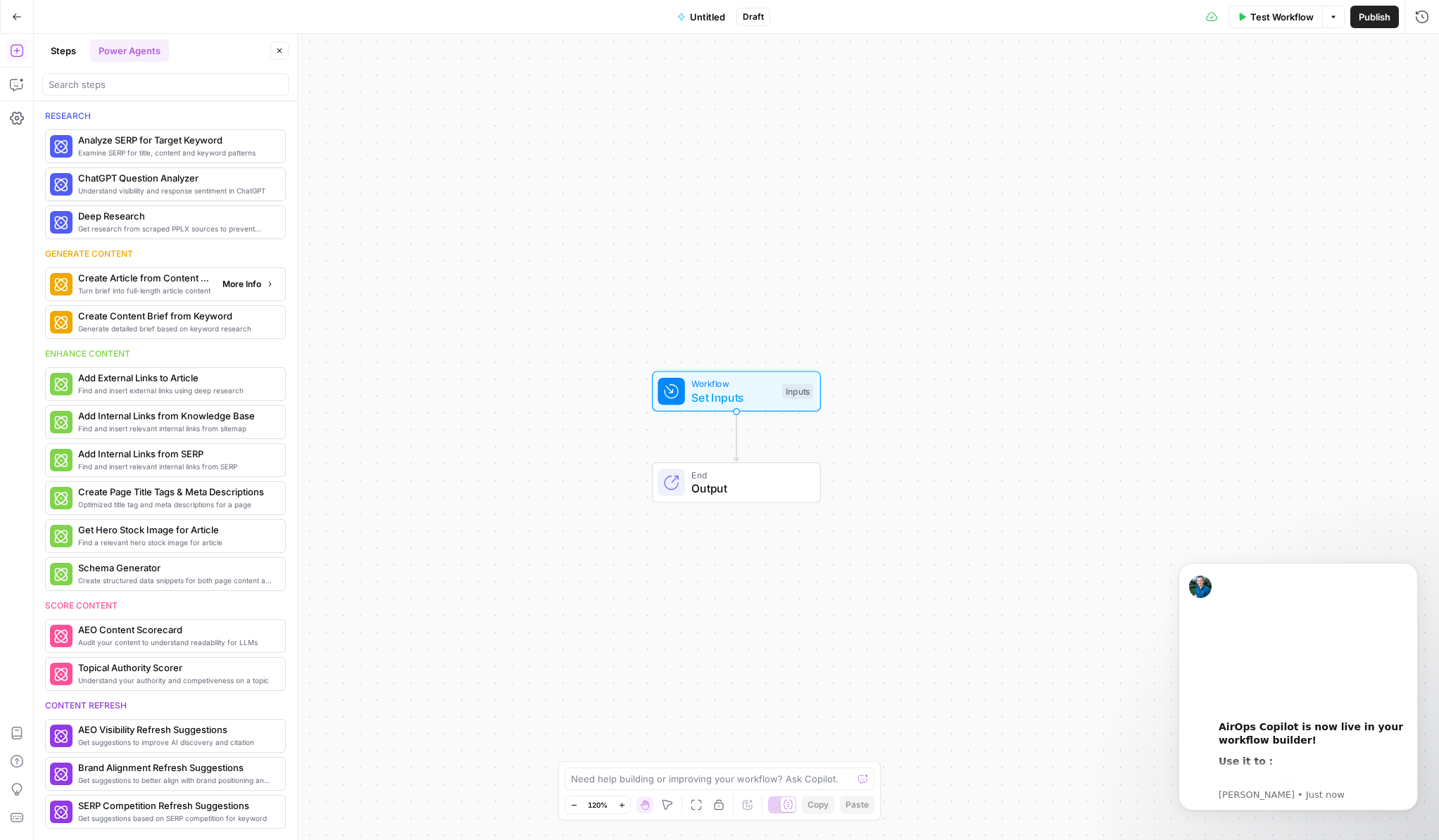
click at [143, 290] on span "Turn brief into full-length article content" at bounding box center [144, 291] width 133 height 11
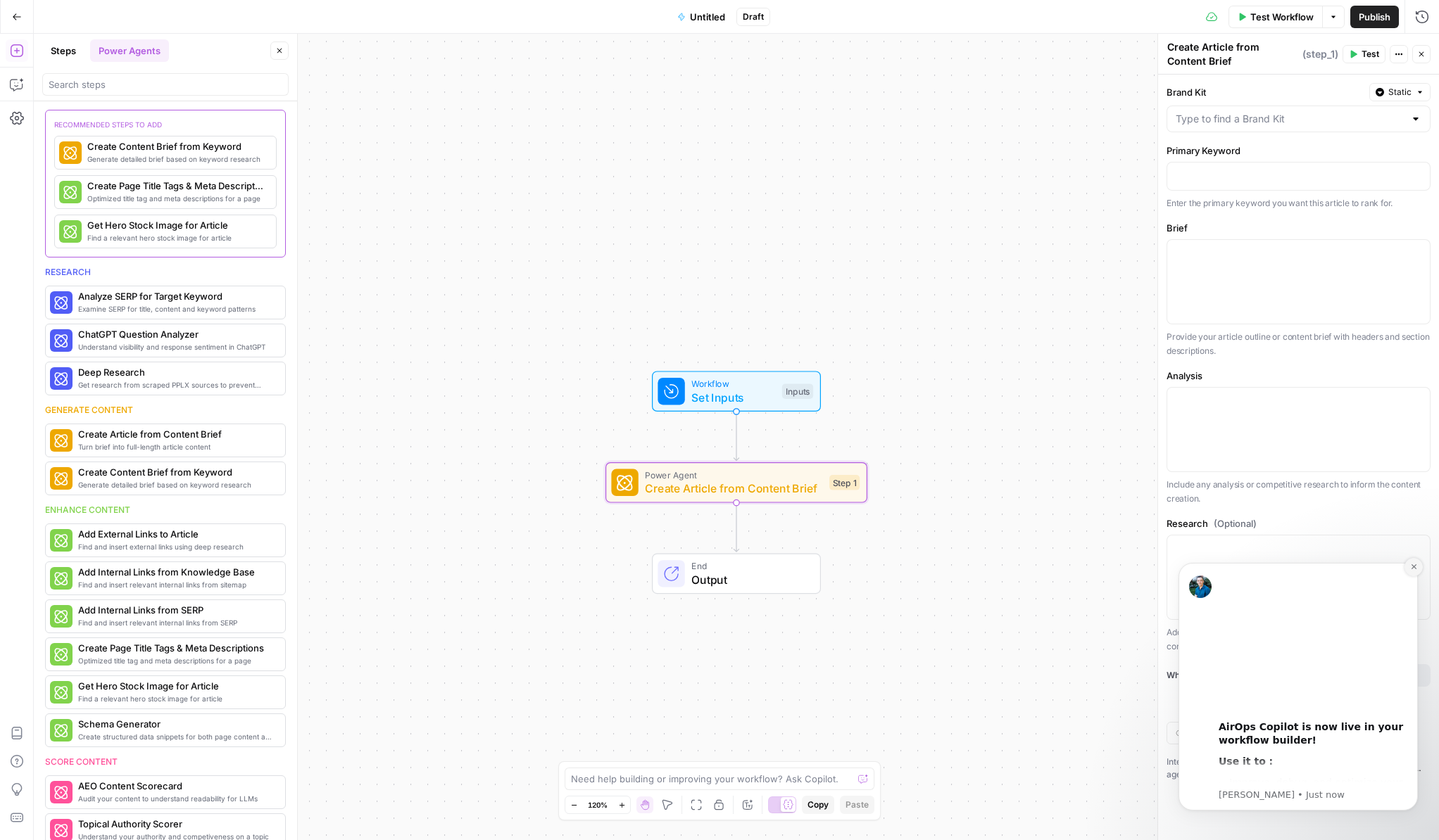
click at [1409, 572] on button "Dismiss notification" at bounding box center [1413, 566] width 18 height 18
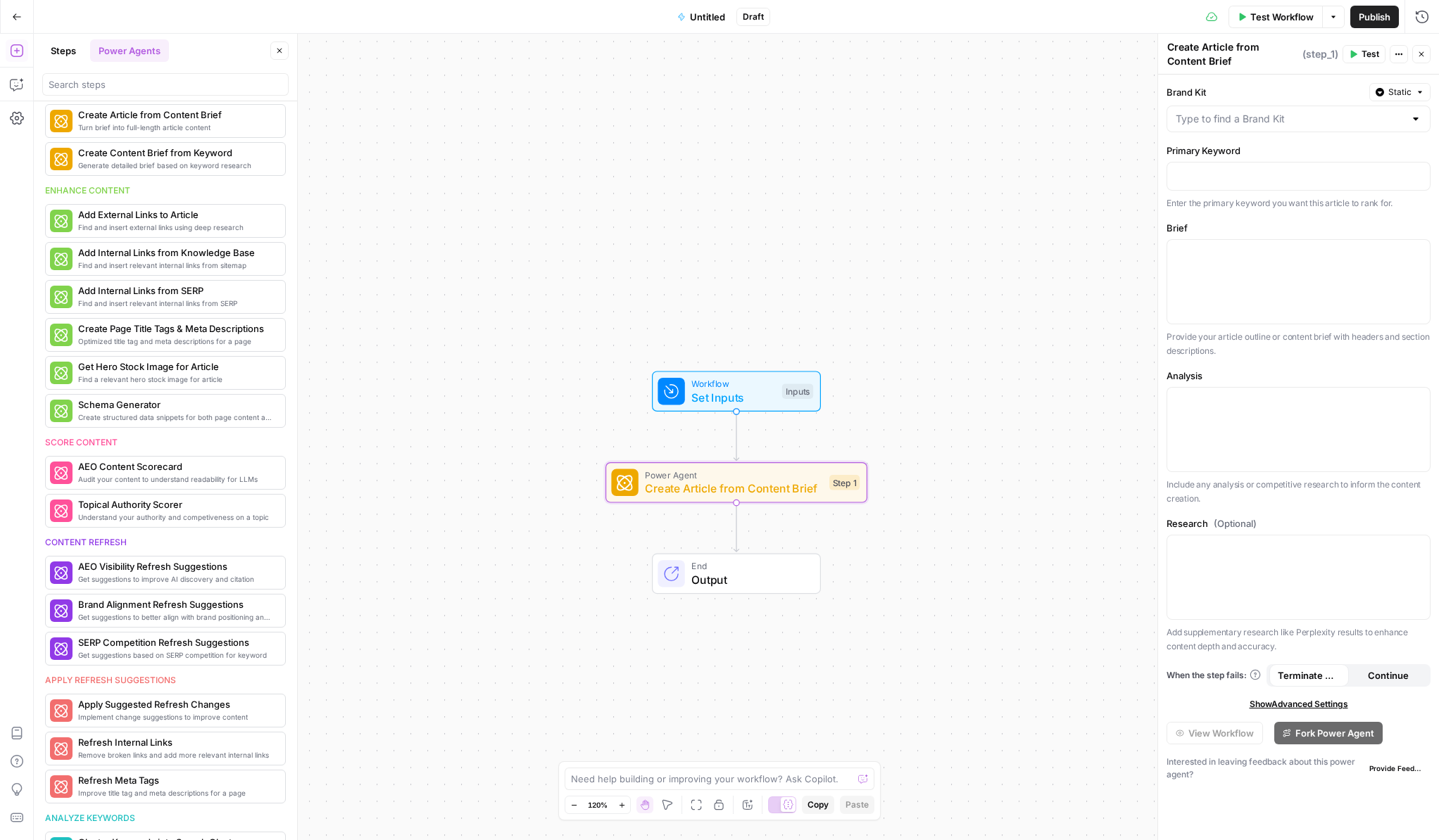
scroll to position [332, 0]
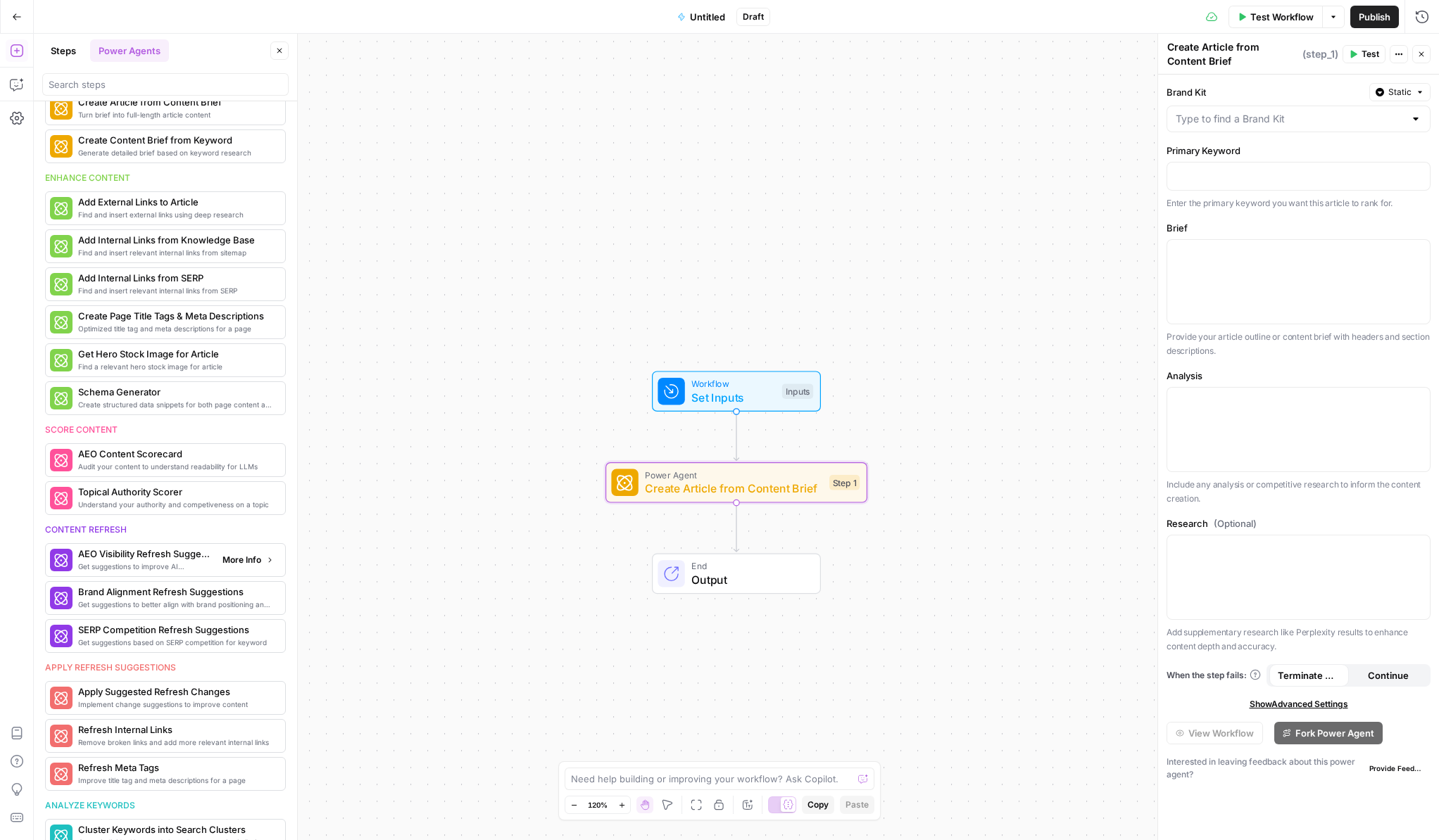
click at [106, 570] on span "Get suggestions to improve AI discovery and citation" at bounding box center [144, 566] width 133 height 11
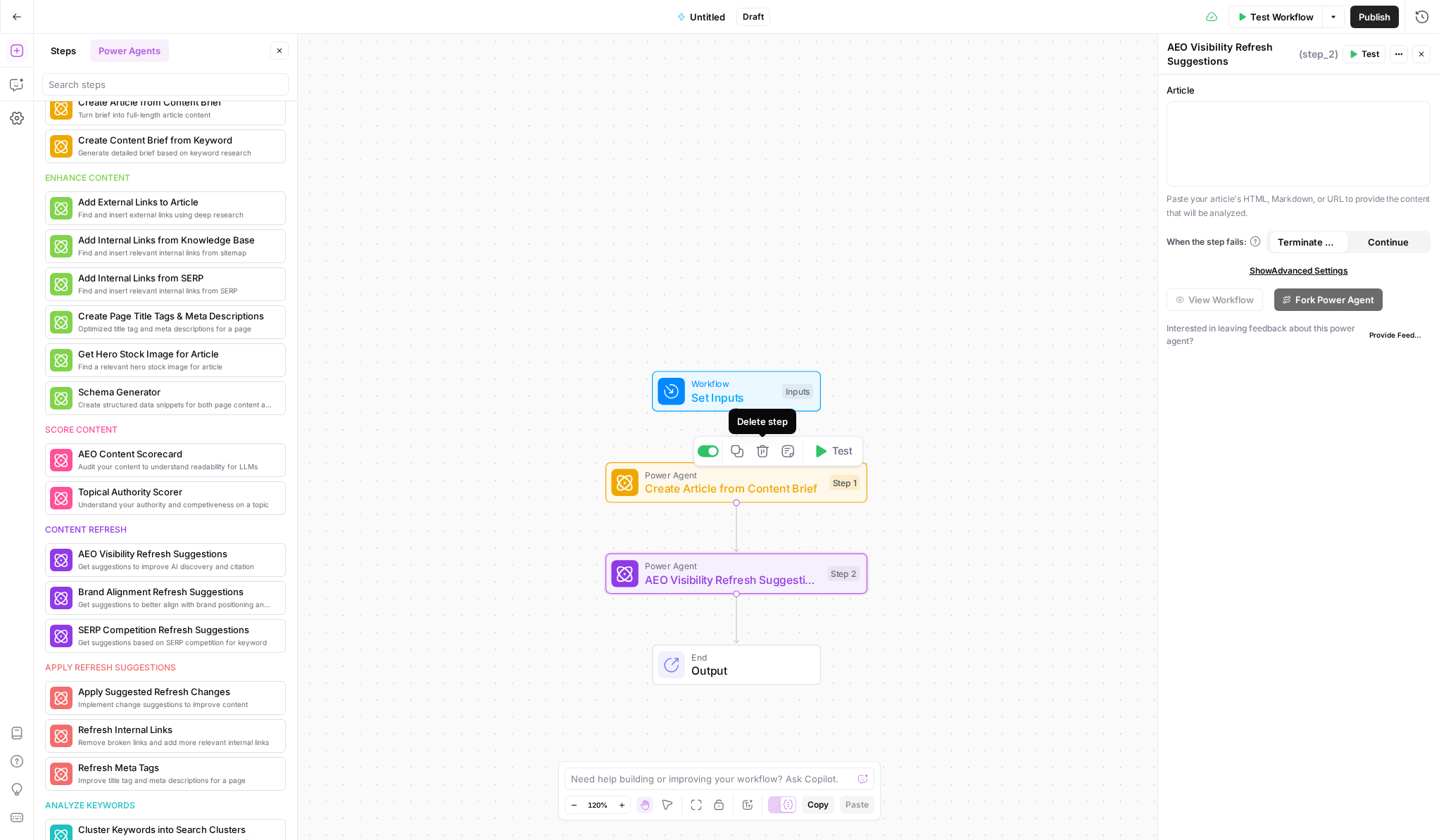
click at [766, 454] on icon "button" at bounding box center [762, 451] width 12 height 12
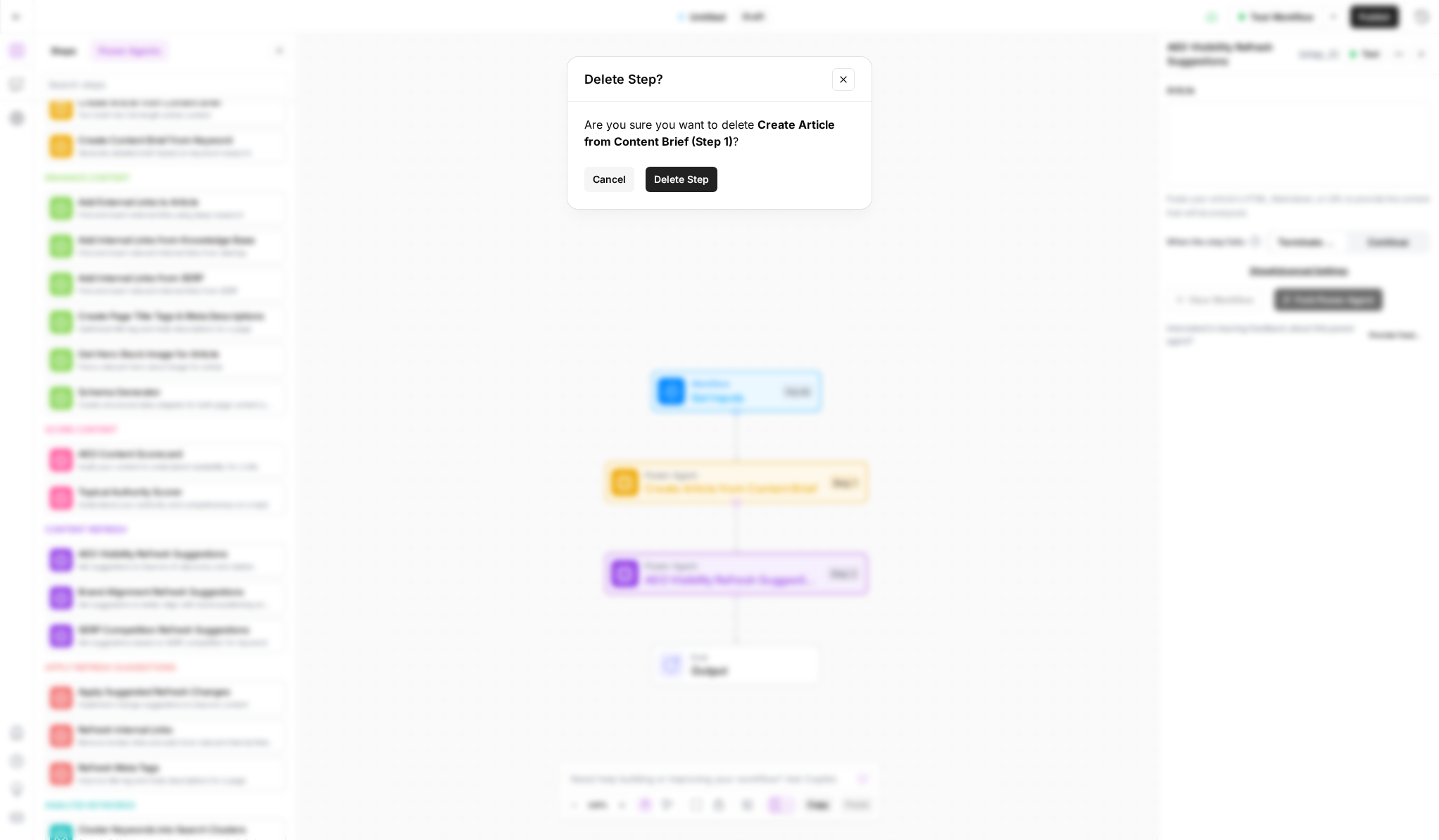
click at [668, 183] on span "Delete Step" at bounding box center [681, 179] width 55 height 14
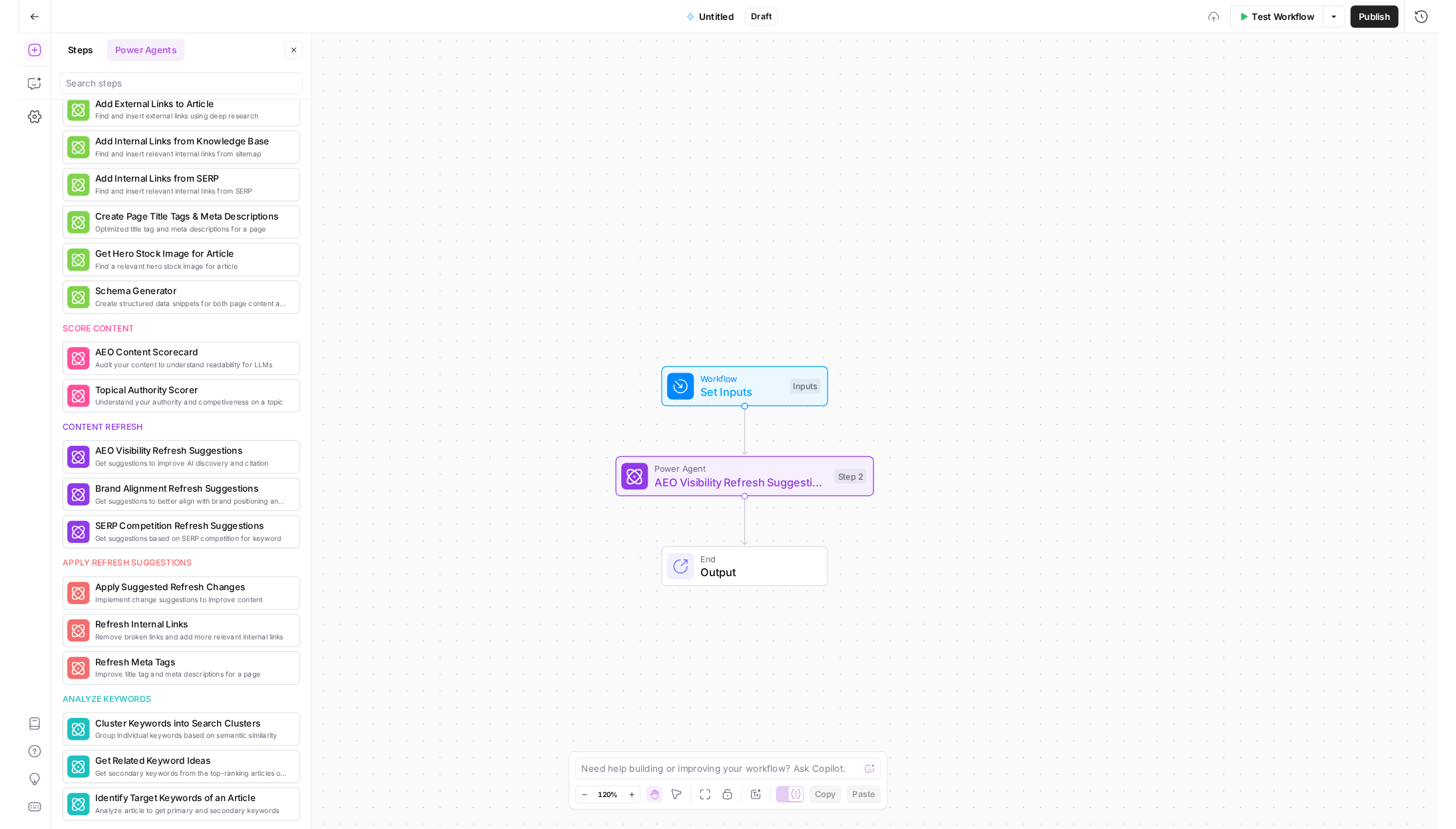
scroll to position [167, 0]
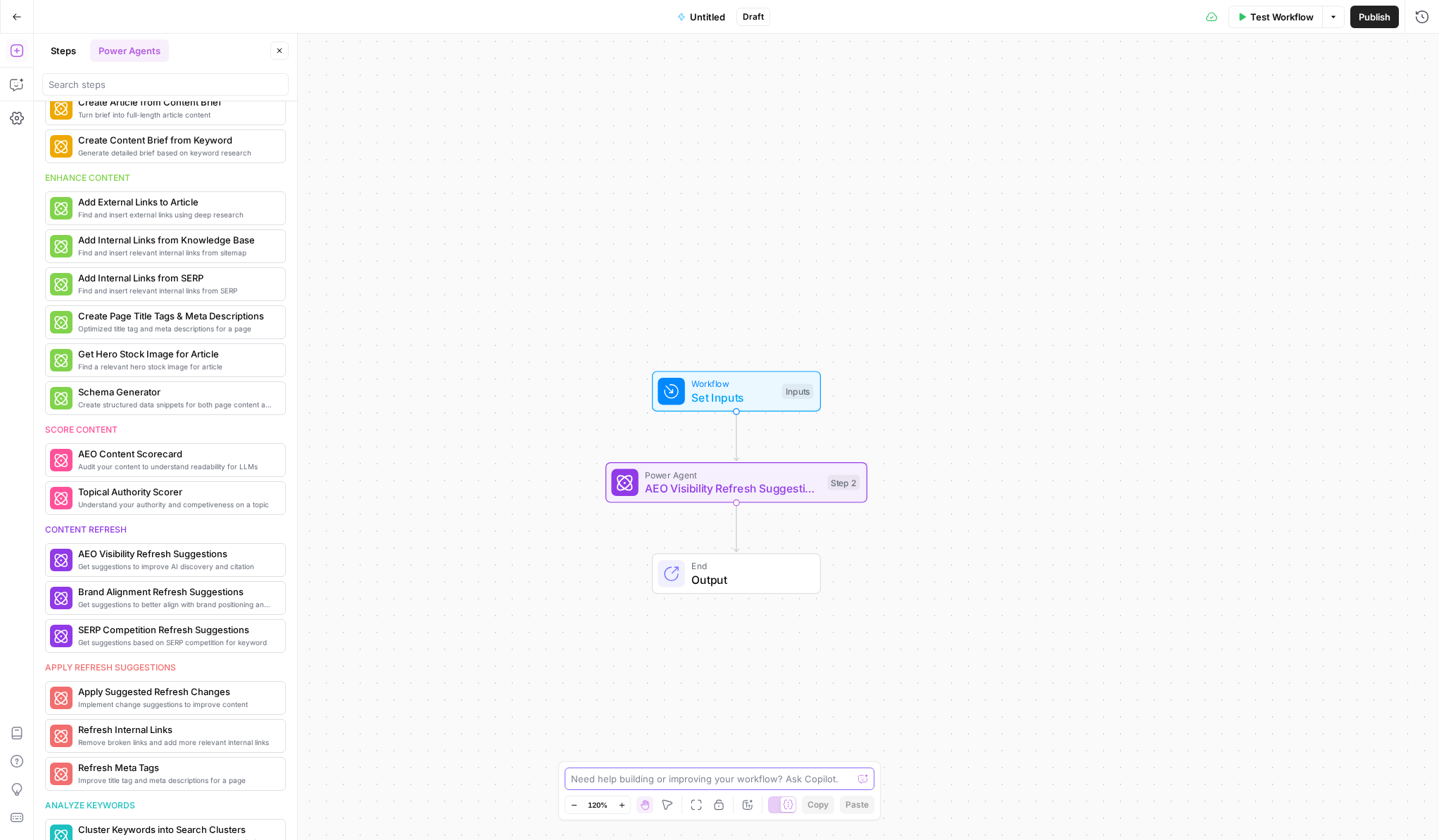
click at [613, 784] on textarea at bounding box center [711, 779] width 281 height 14
click at [809, 392] on div "Inputs" at bounding box center [797, 391] width 31 height 16
click at [1260, 96] on span "Add Field" at bounding box center [1281, 96] width 41 height 14
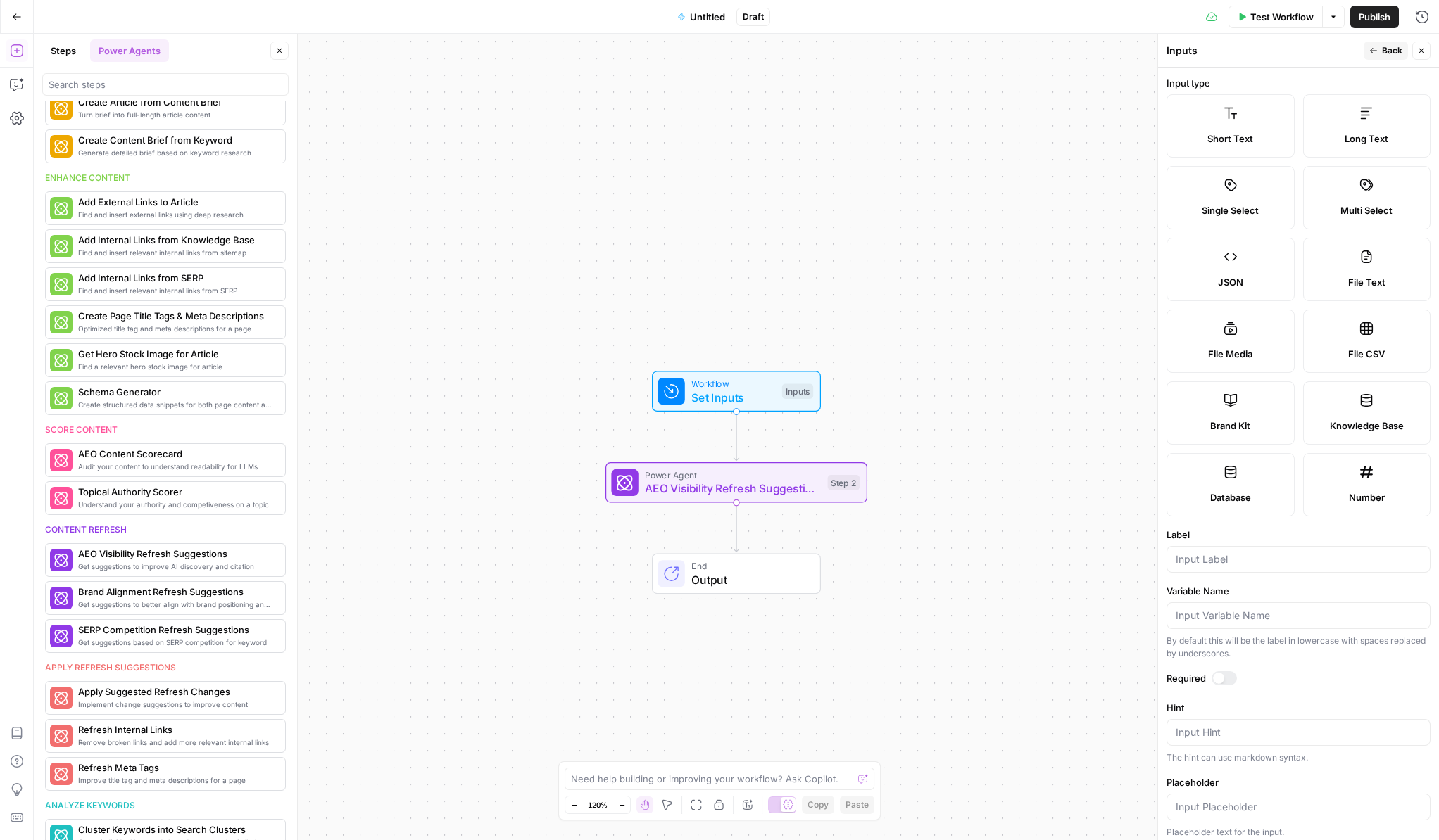
click at [1361, 129] on label "Long Text" at bounding box center [1367, 125] width 128 height 63
click at [1361, 132] on span "Long Text" at bounding box center [1367, 139] width 44 height 14
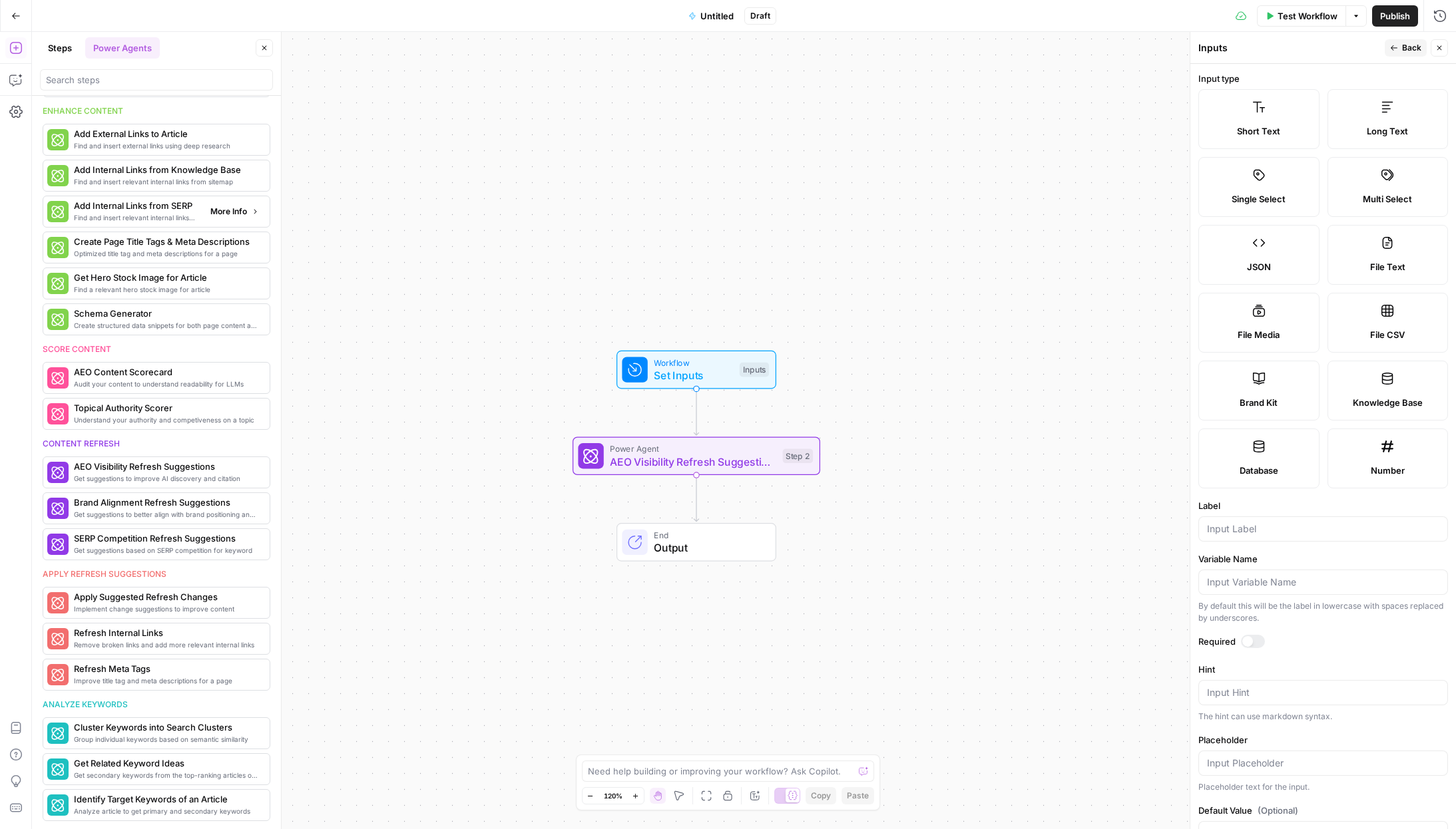
scroll to position [0, 0]
